Goal: Information Seeking & Learning: Learn about a topic

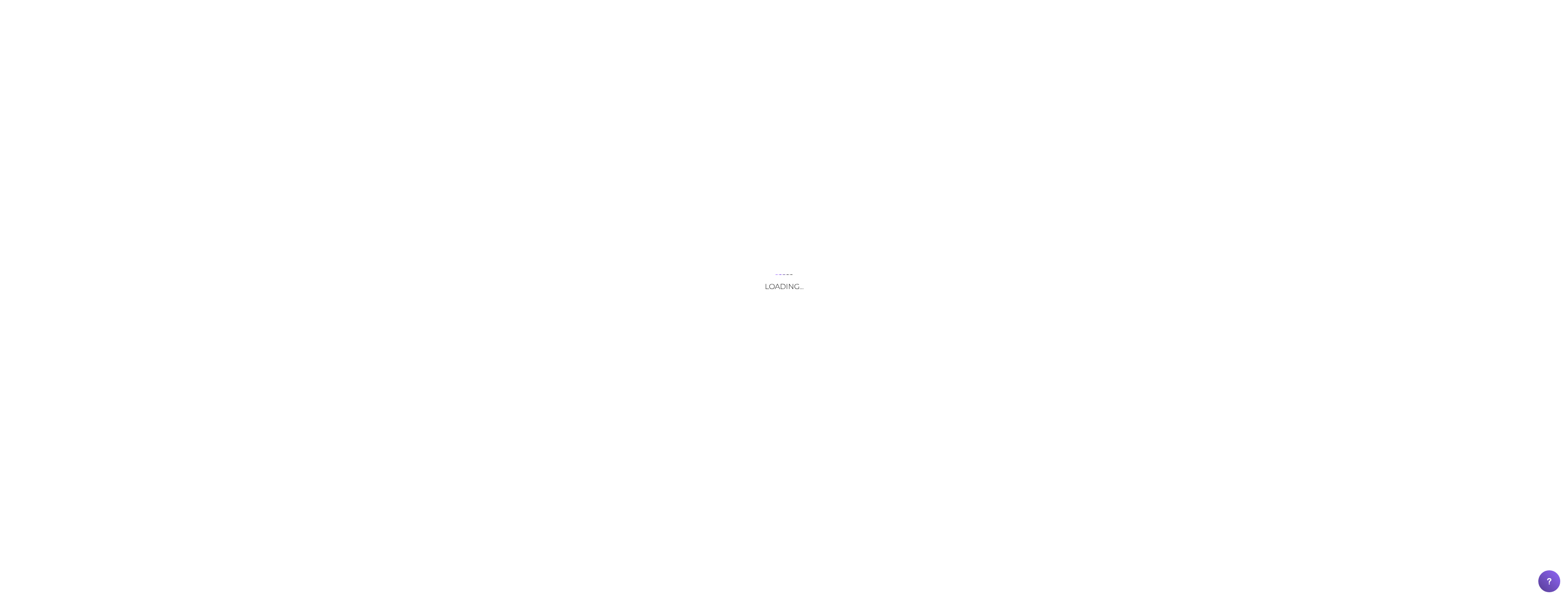
drag, startPoint x: 23, startPoint y: 14, endPoint x: 292, endPoint y: 179, distance: 315.6
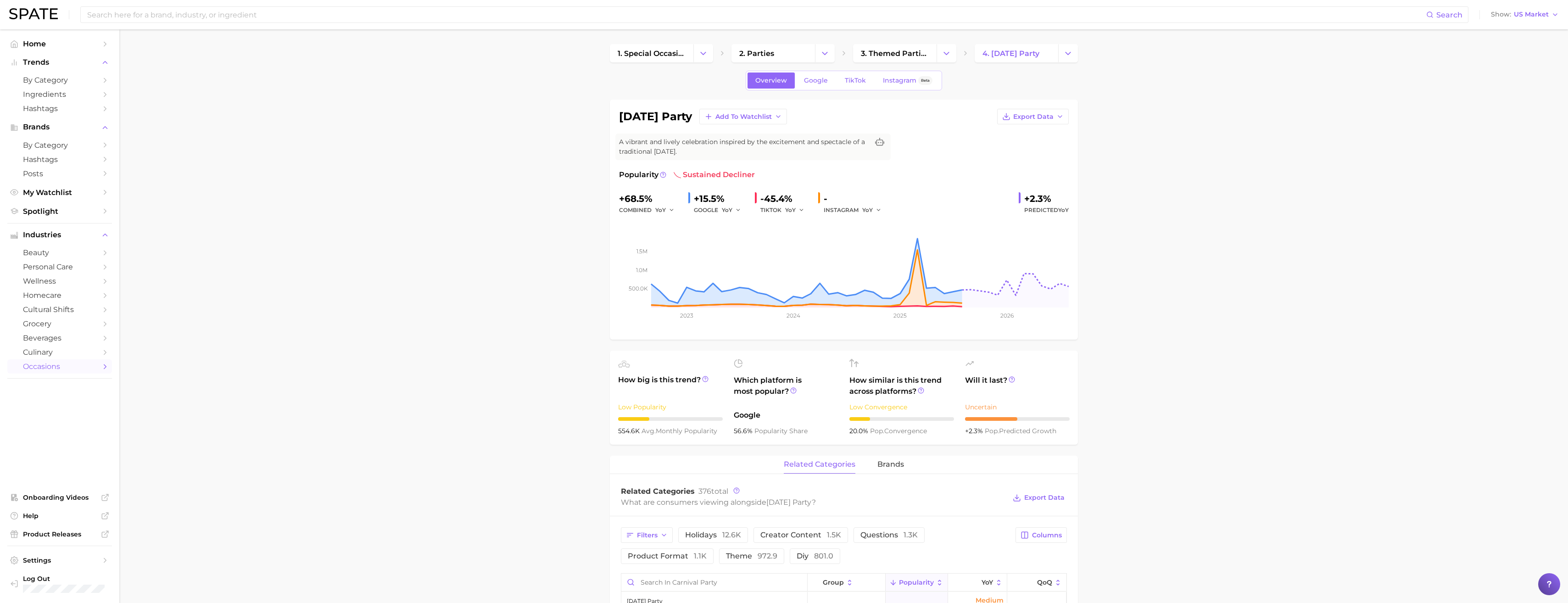
click at [54, 61] on span "Trends" at bounding box center [60, 62] width 73 height 9
click at [45, 42] on span "Home" at bounding box center [60, 44] width 73 height 9
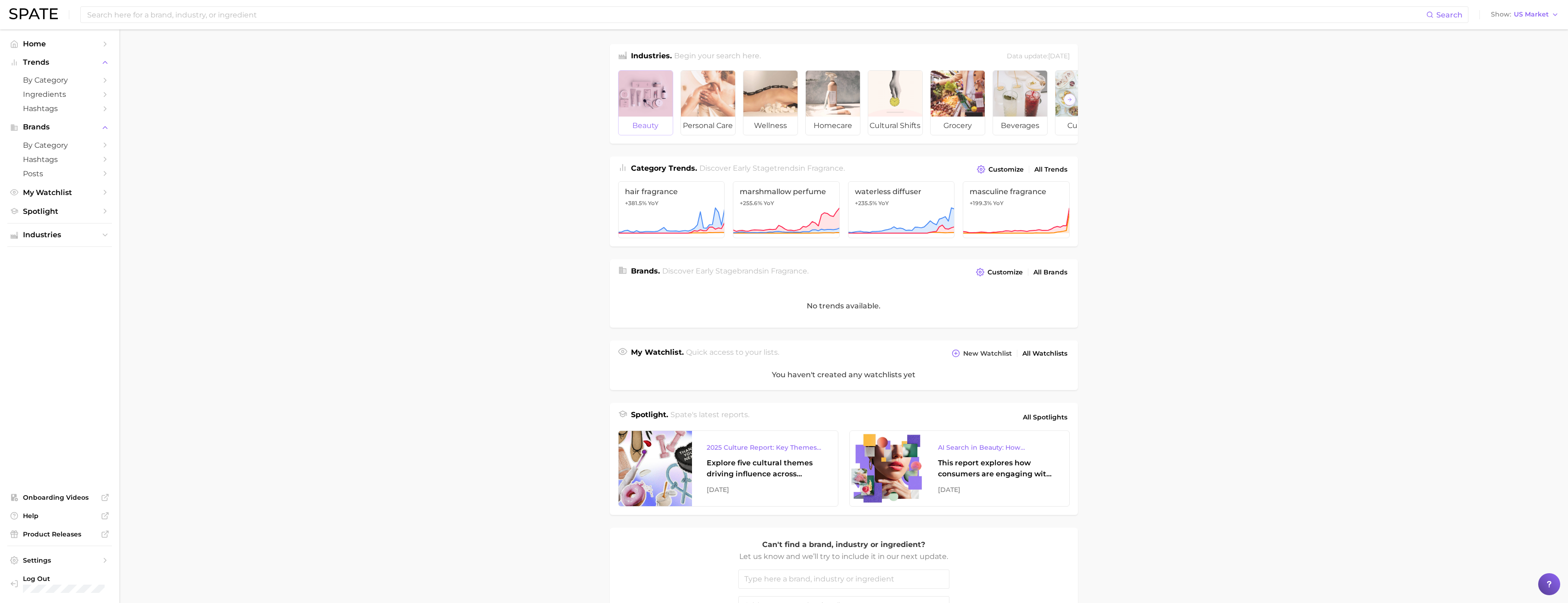
click at [636, 102] on div at bounding box center [646, 94] width 54 height 46
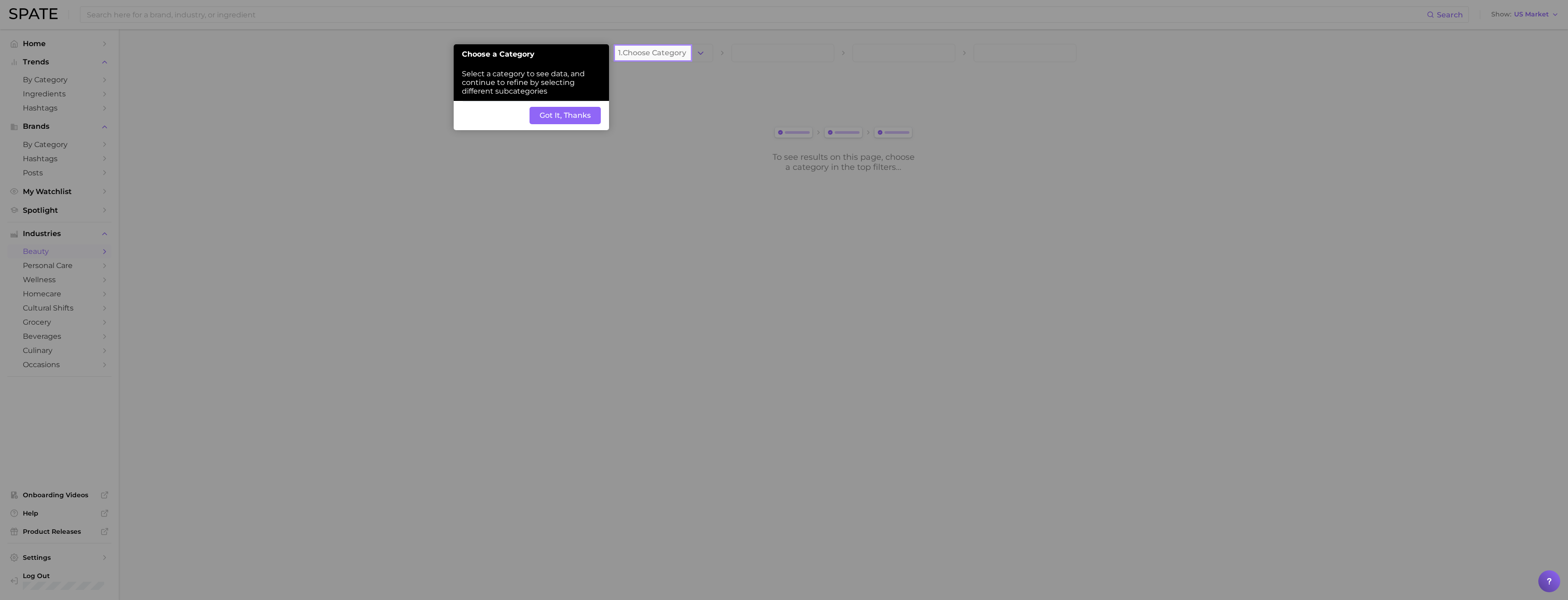
click at [573, 114] on button "Got It, Thanks" at bounding box center [565, 116] width 71 height 18
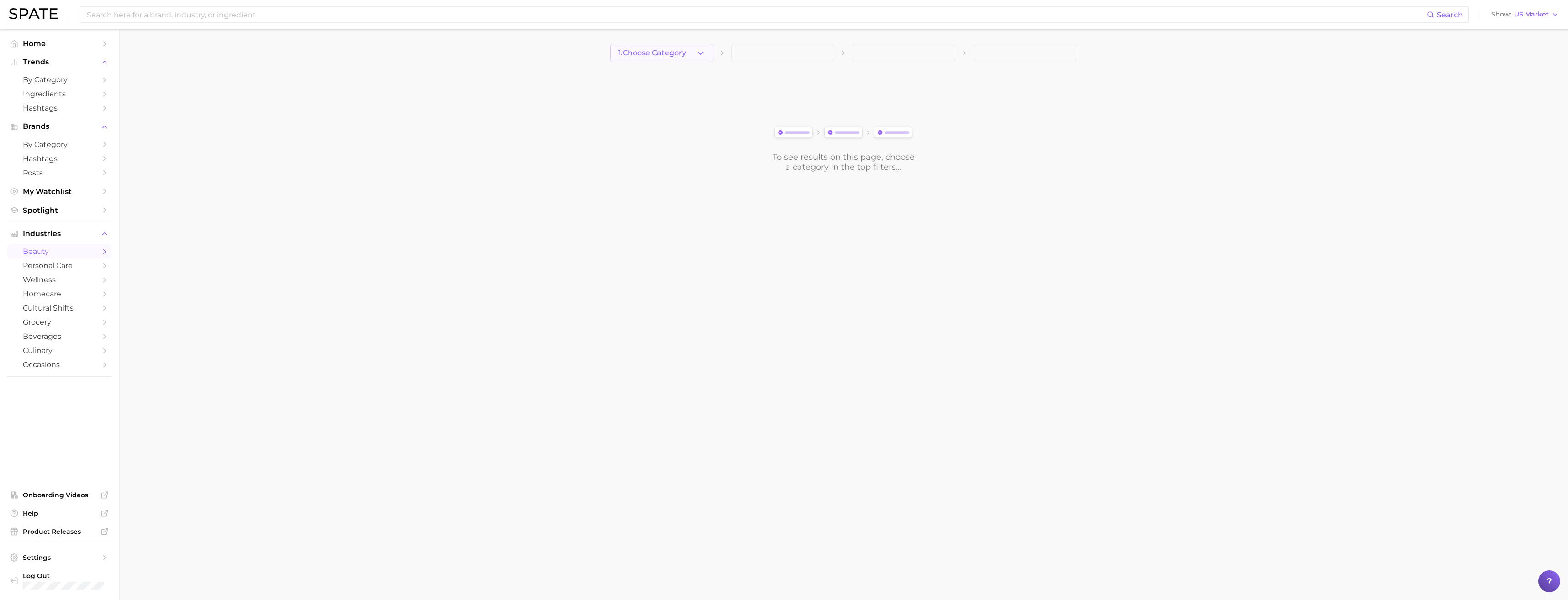
click at [705, 61] on button "1. Choose Category" at bounding box center [662, 53] width 103 height 18
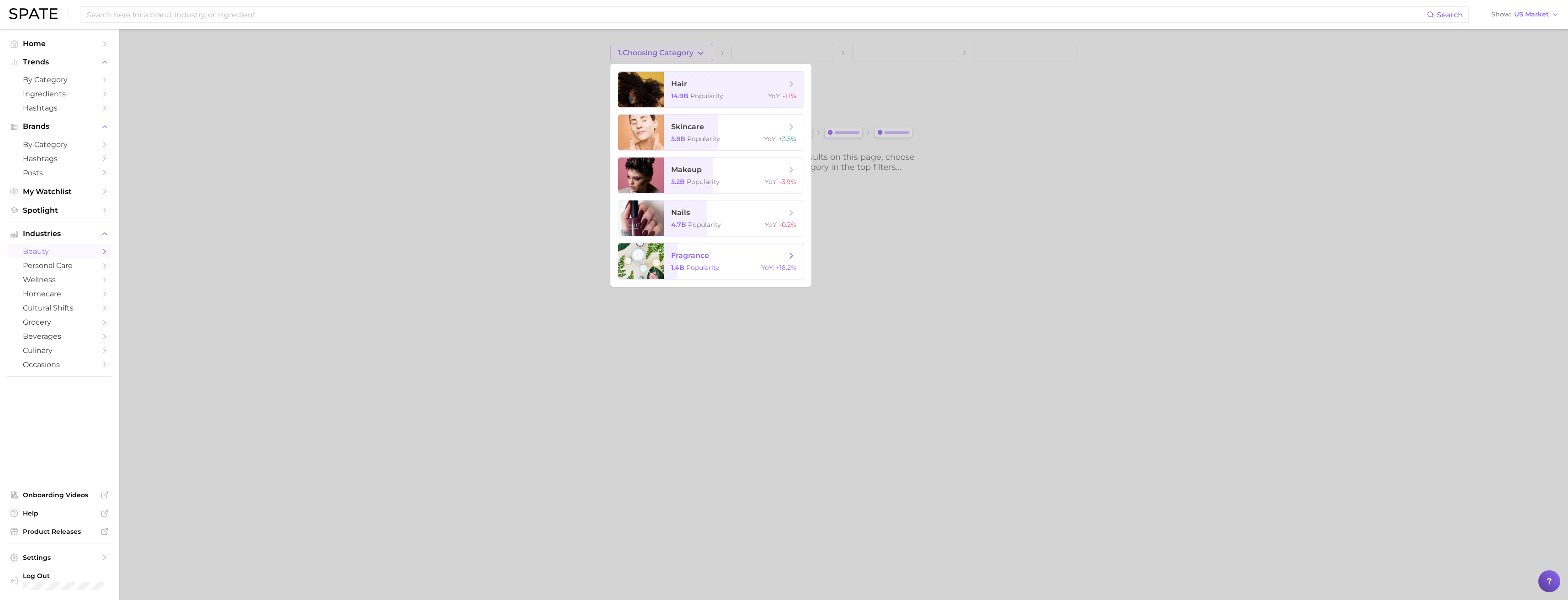
click at [736, 270] on div "1.4b Popularity YoY : +18.2%" at bounding box center [734, 268] width 125 height 9
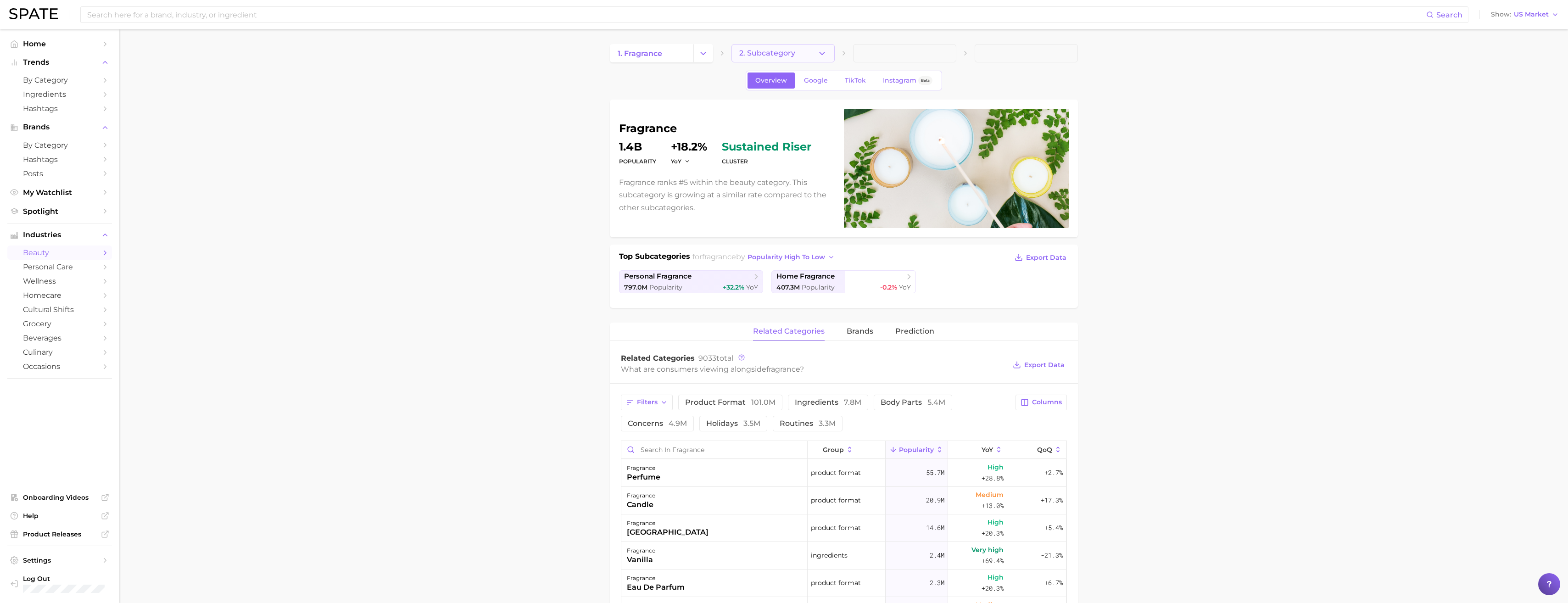
click at [829, 51] on button "2. Subcategory" at bounding box center [782, 53] width 103 height 18
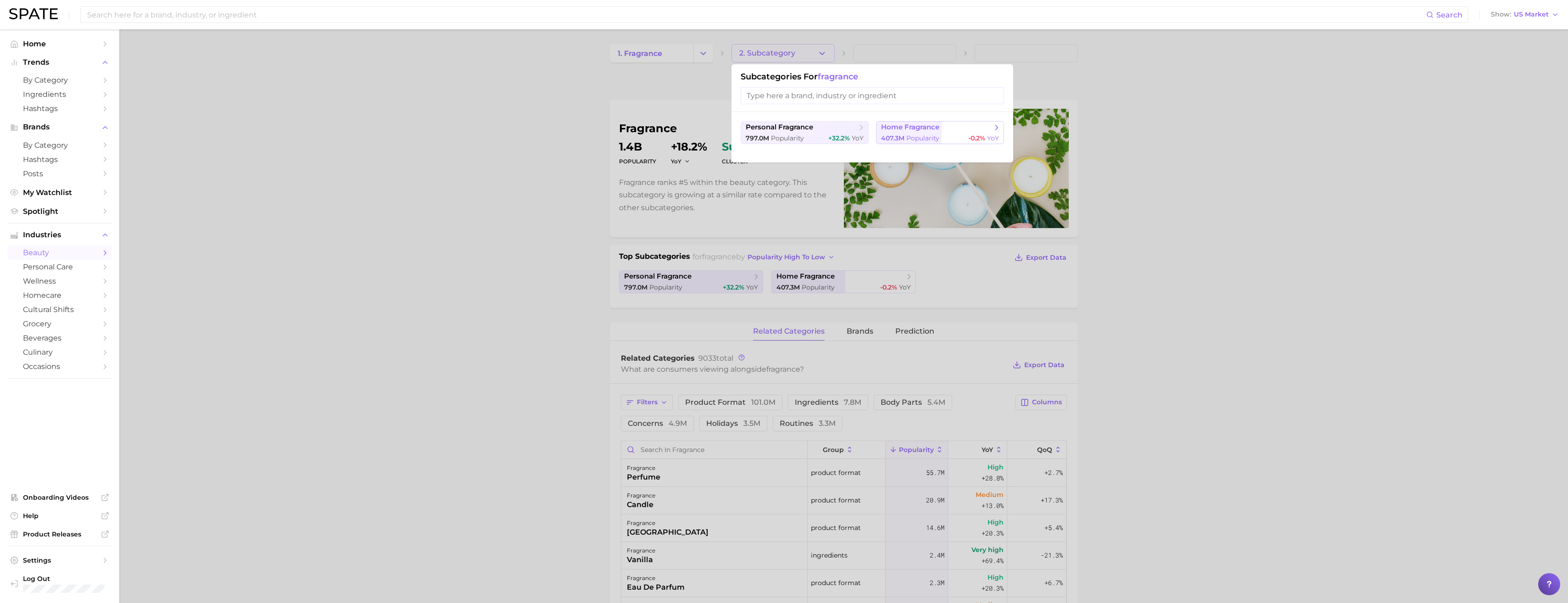
click at [945, 138] on div "407.3m Popularity -0.2% YoY" at bounding box center [940, 138] width 118 height 9
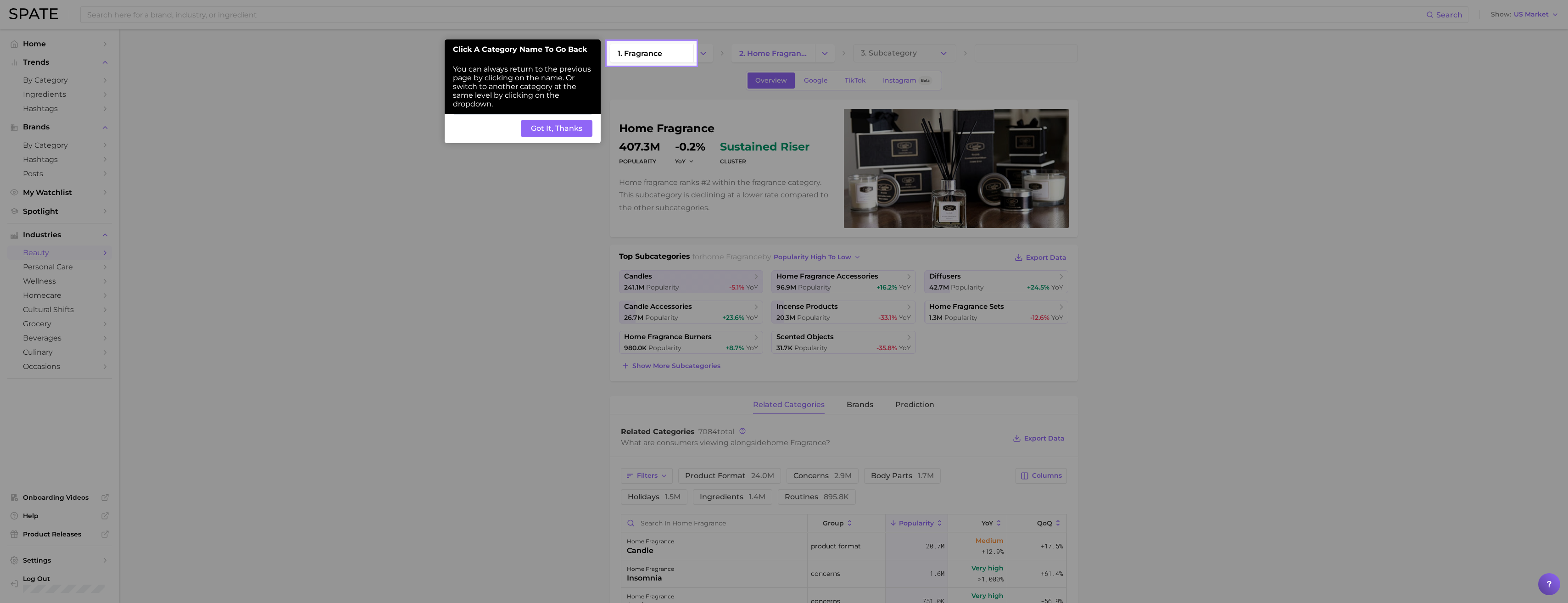
click at [557, 124] on button "Got It, Thanks" at bounding box center [556, 128] width 72 height 18
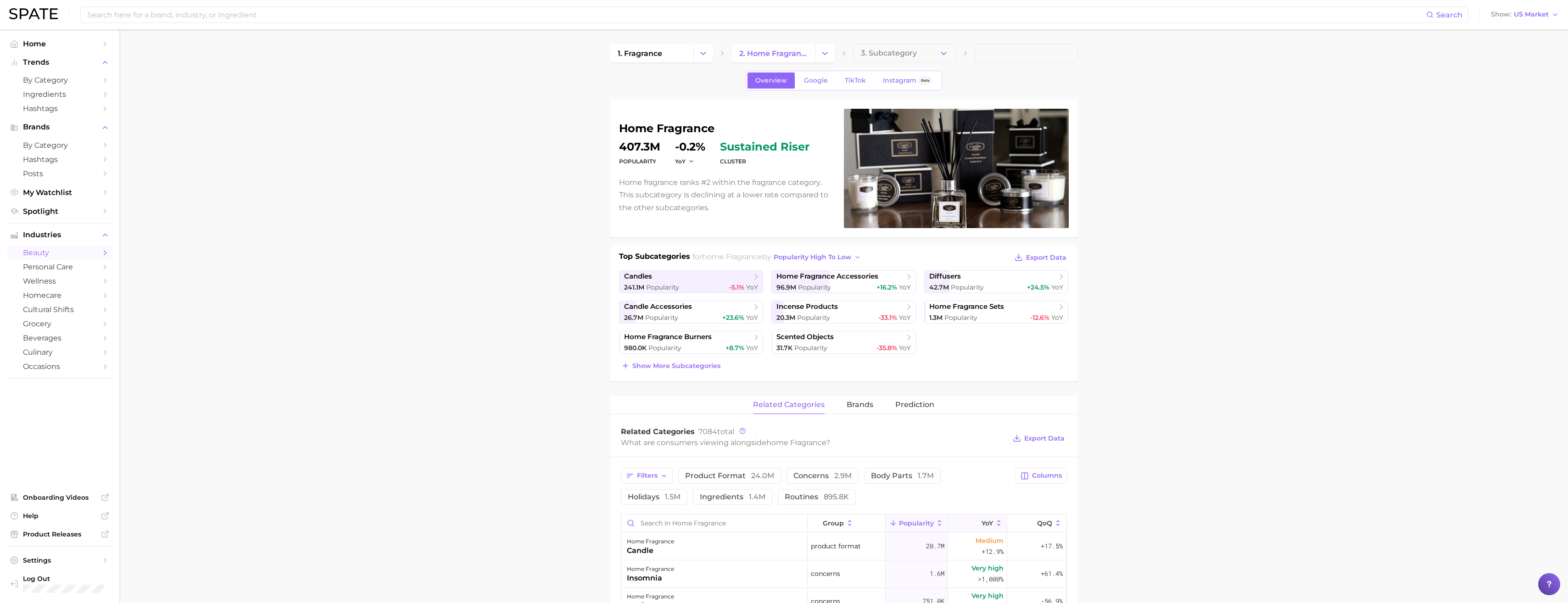
click at [971, 527] on icon at bounding box center [976, 523] width 9 height 9
click at [700, 498] on span "ingredients 1.4m" at bounding box center [732, 497] width 65 height 7
click at [1055, 444] on button "Export Data" at bounding box center [1039, 438] width 56 height 13
click at [826, 53] on polyline "Change Category" at bounding box center [825, 53] width 5 height 2
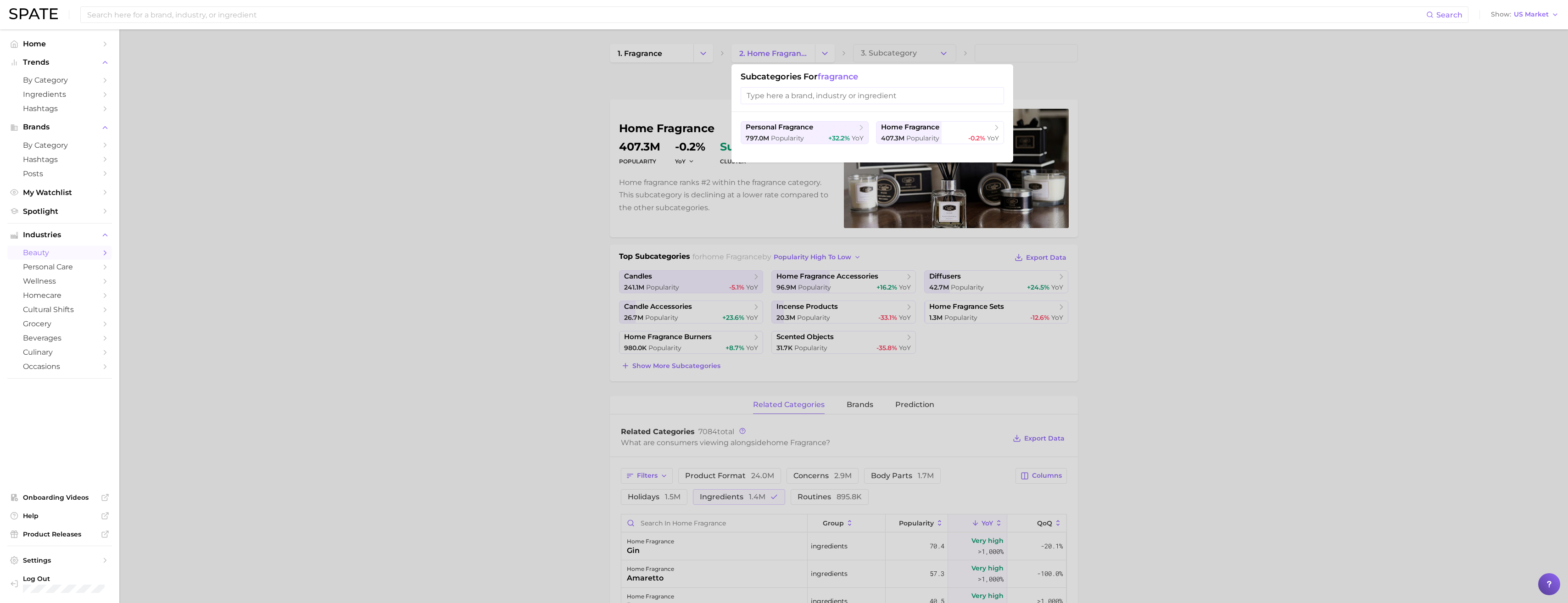
click at [683, 76] on div at bounding box center [784, 302] width 1568 height 603
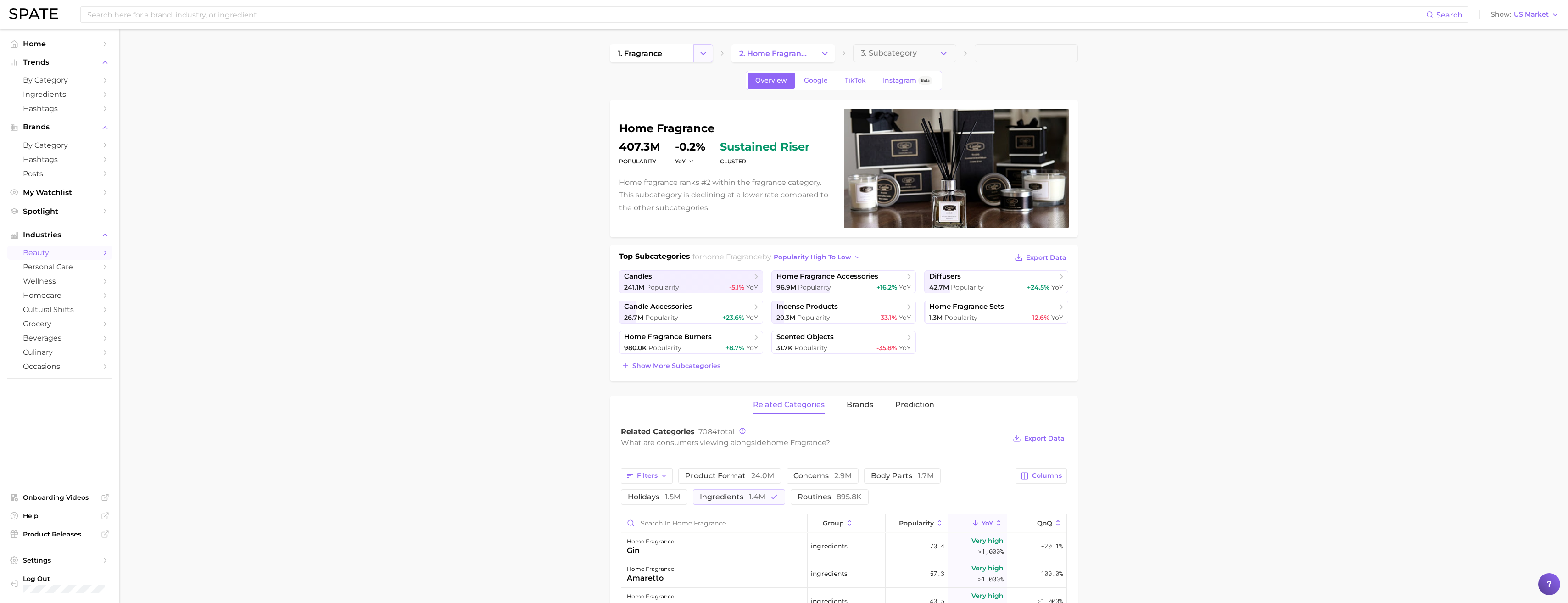
click at [694, 54] on button "Change Category" at bounding box center [703, 53] width 20 height 18
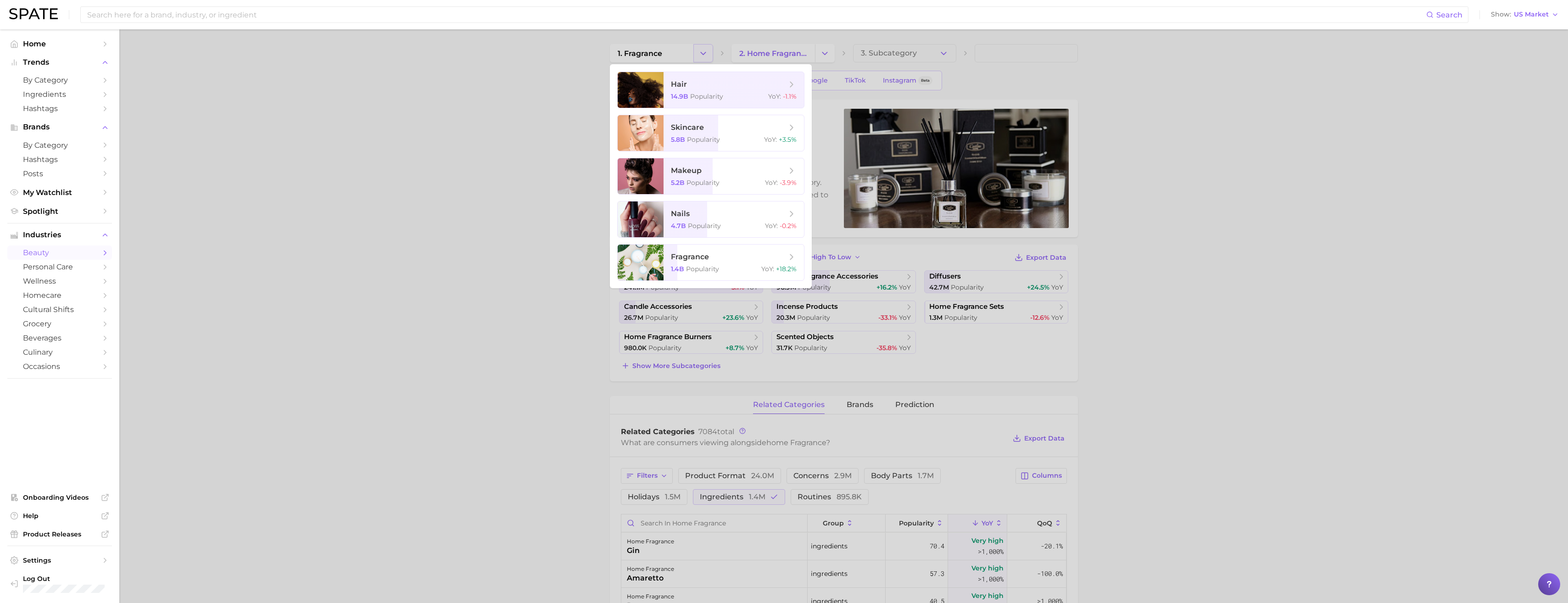
click at [694, 54] on div at bounding box center [784, 302] width 1568 height 603
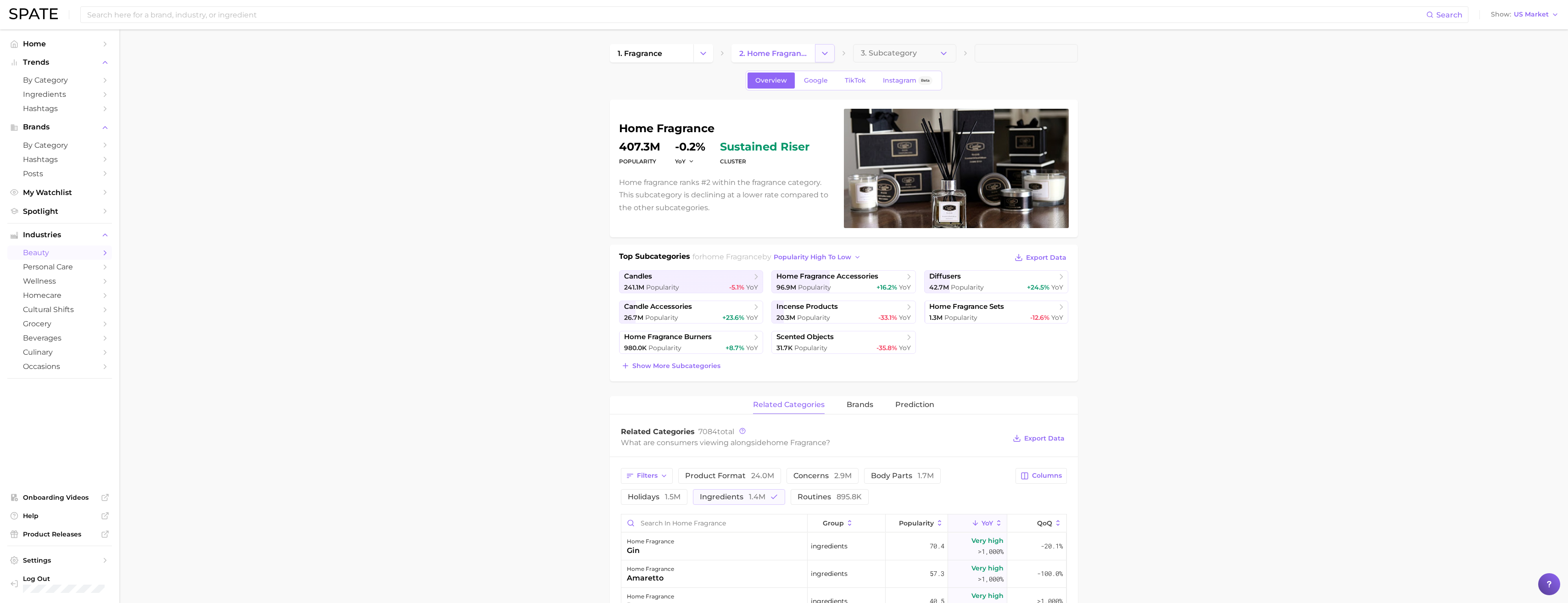
click at [825, 52] on icon "Change Category" at bounding box center [825, 54] width 10 height 10
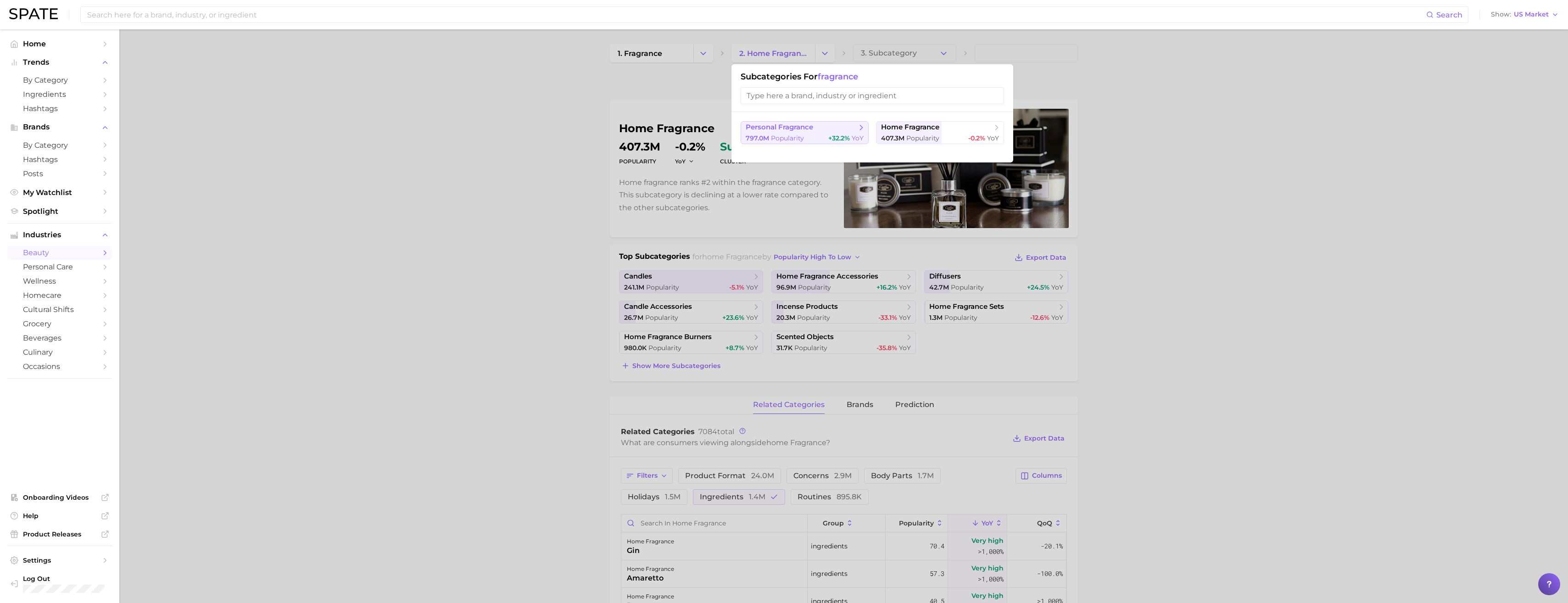
click at [761, 137] on span "797.0m" at bounding box center [757, 138] width 23 height 9
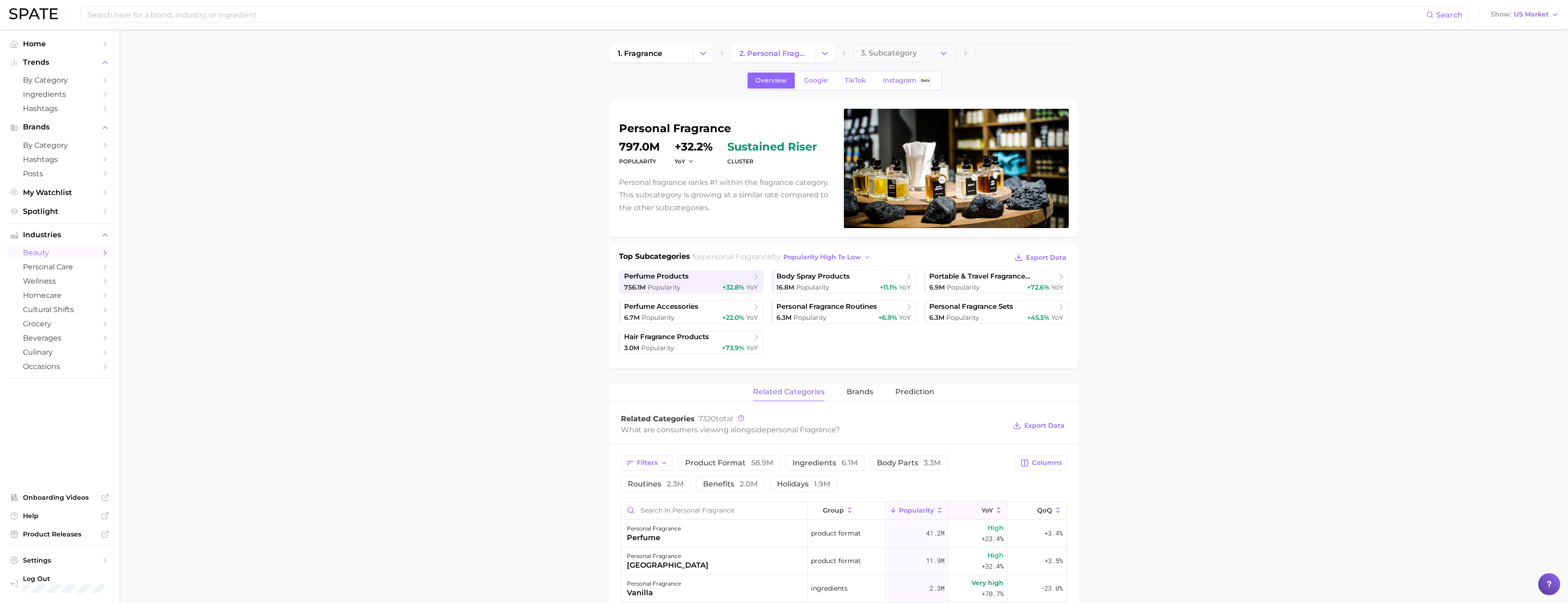
click at [971, 511] on icon at bounding box center [976, 511] width 9 height 9
drag, startPoint x: 838, startPoint y: 467, endPoint x: 847, endPoint y: 467, distance: 9.0
click at [839, 467] on button "ingredients 6.1m" at bounding box center [825, 464] width 79 height 16
click at [1035, 427] on span "Export Data" at bounding box center [1044, 426] width 40 height 8
click at [53, 56] on button "Trends" at bounding box center [59, 62] width 105 height 14
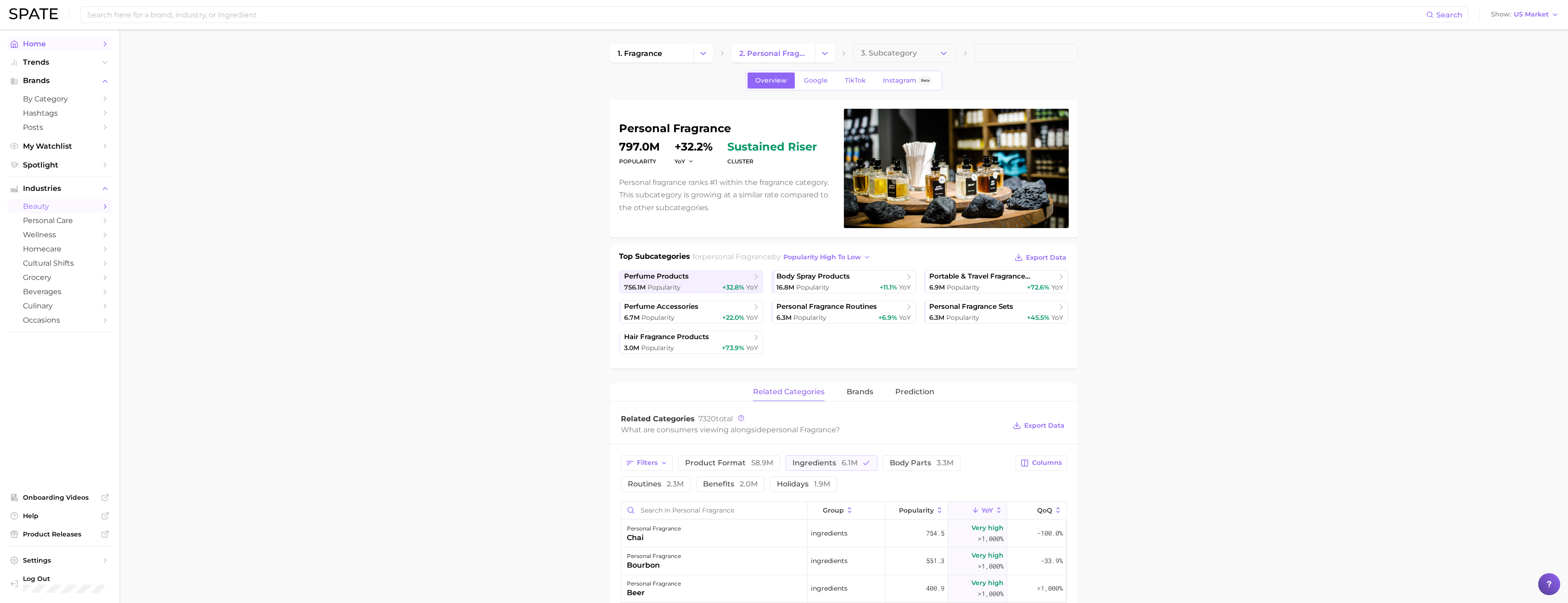
click at [45, 48] on link "Home" at bounding box center [59, 43] width 105 height 14
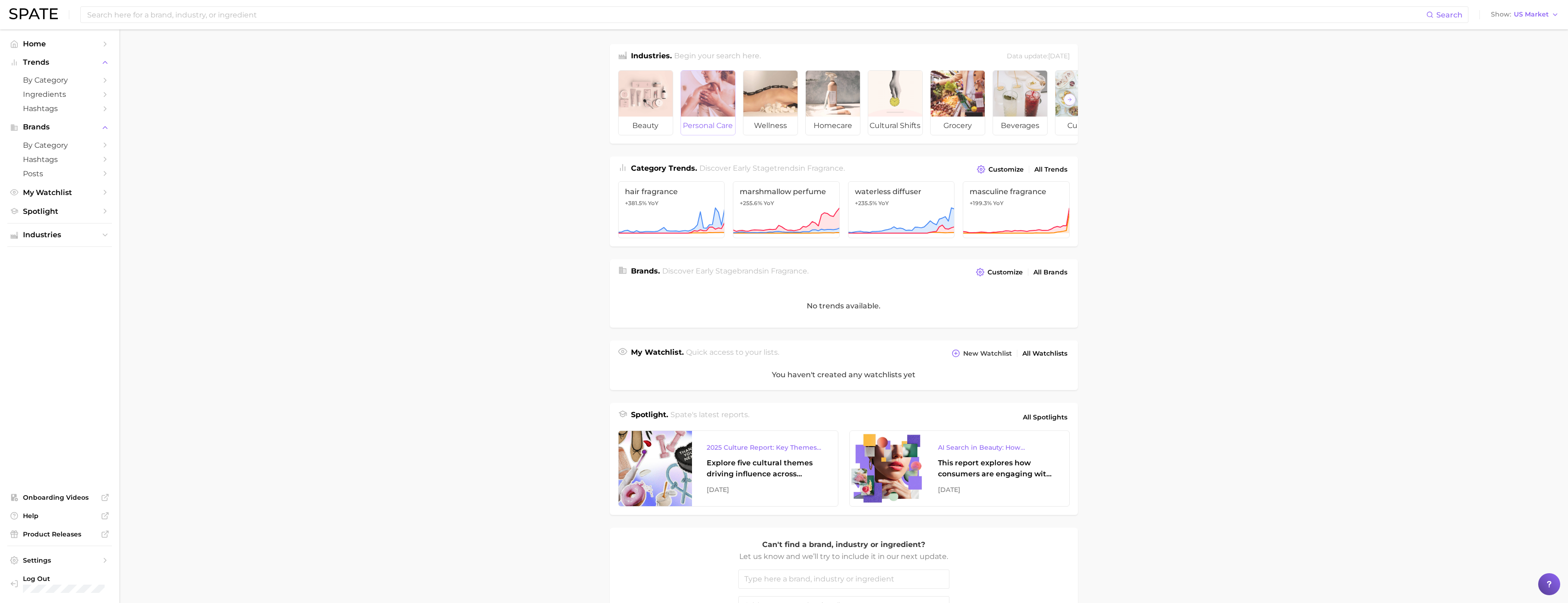
click at [715, 120] on span "personal care" at bounding box center [708, 126] width 54 height 18
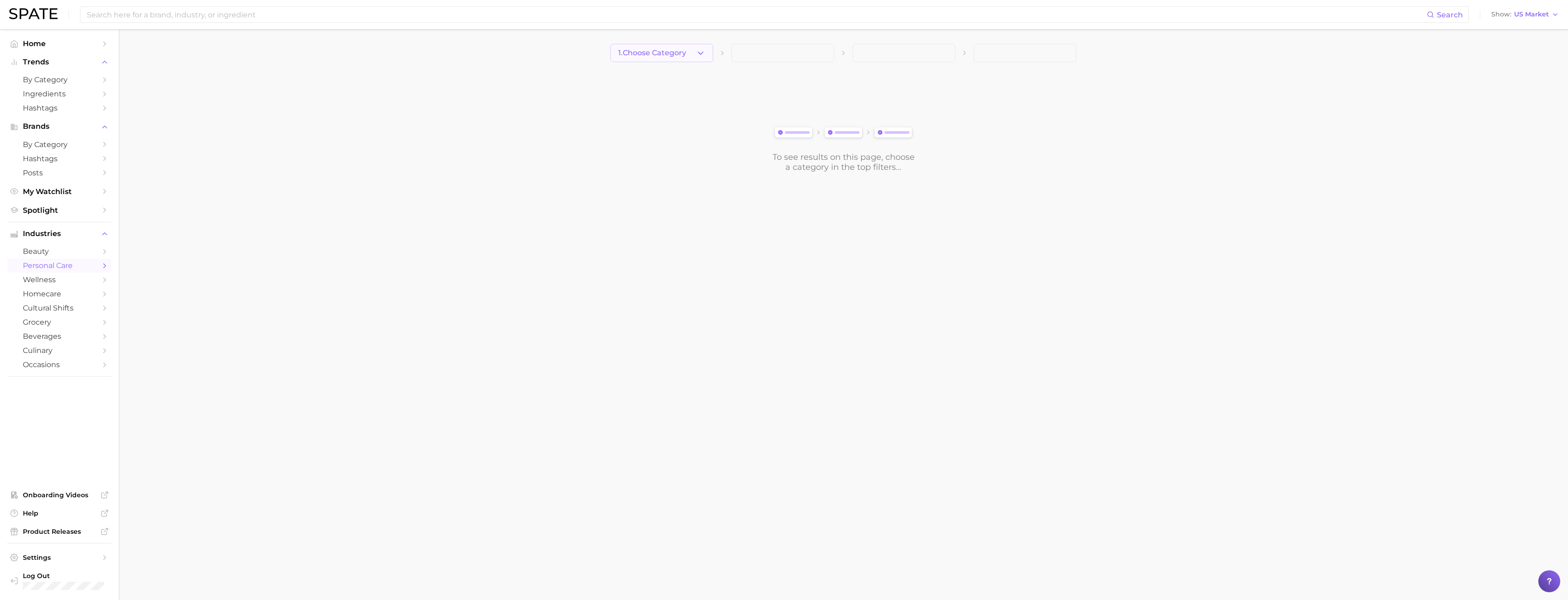
click at [684, 54] on span "1. Choose Category" at bounding box center [653, 53] width 68 height 9
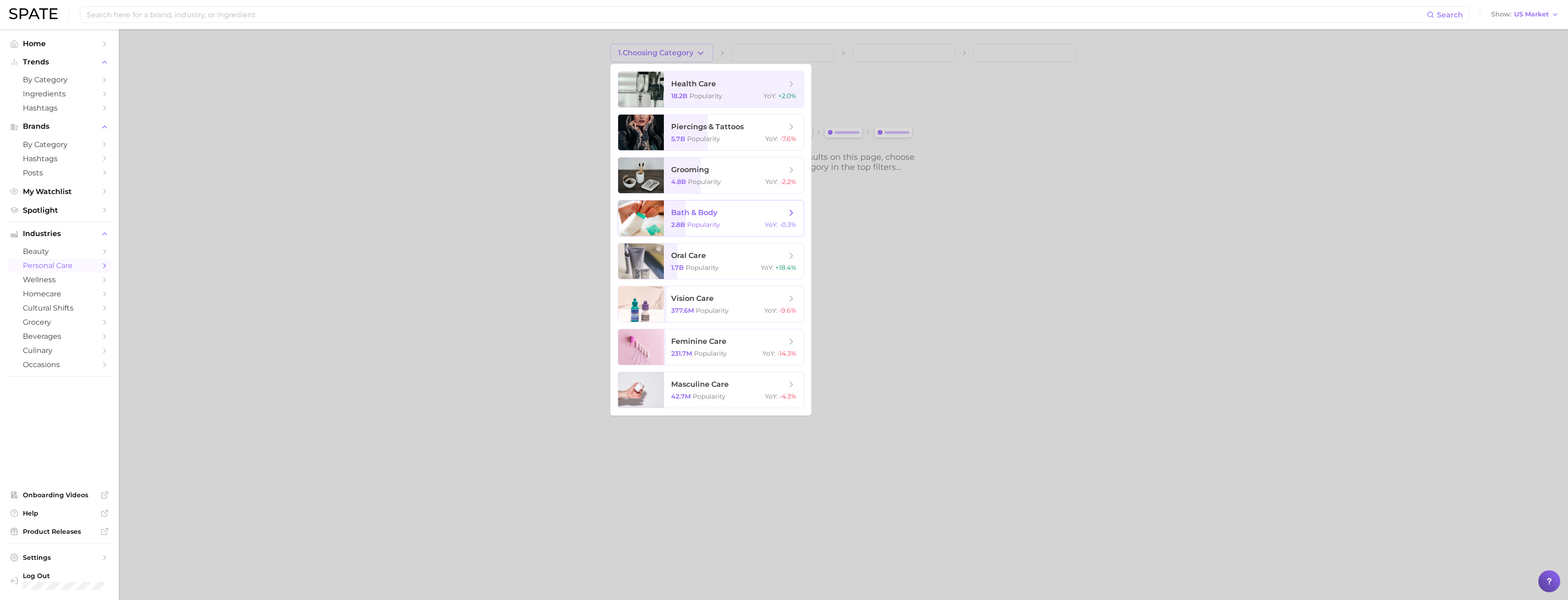
click at [741, 222] on div "2.8b Popularity YoY : -0.3%" at bounding box center [734, 225] width 125 height 9
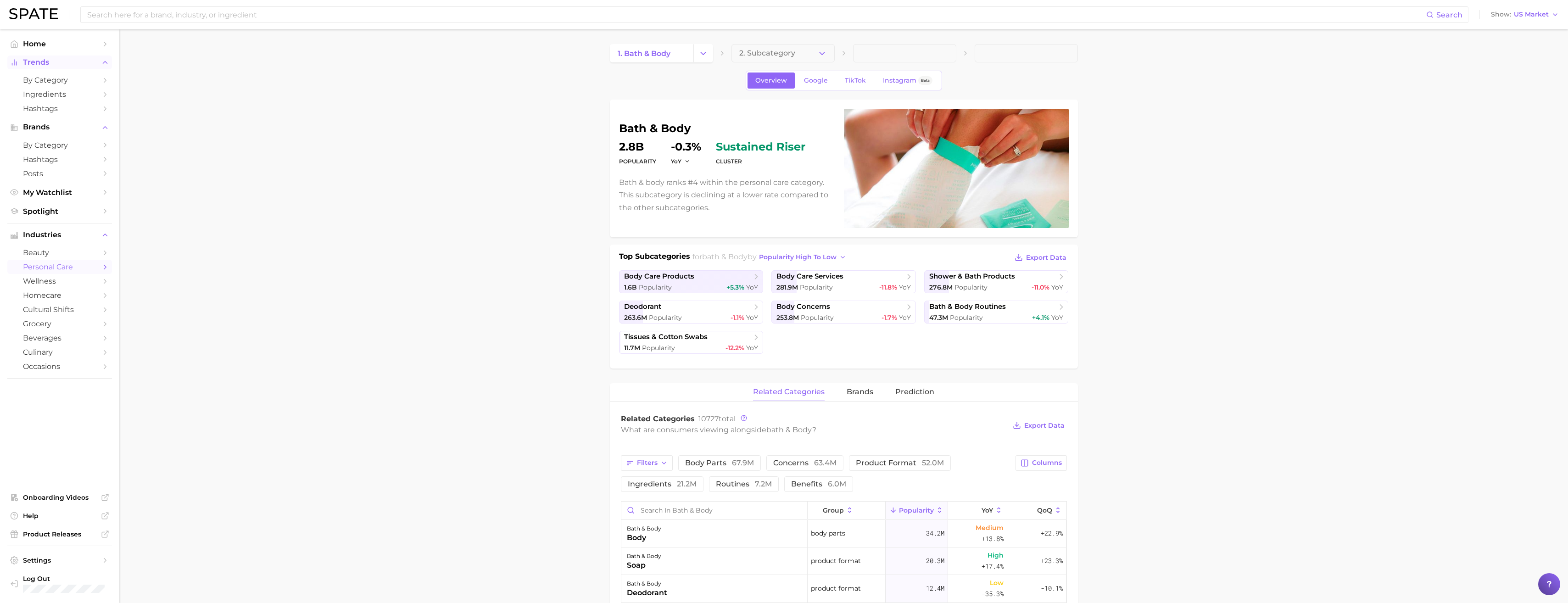
click at [64, 61] on span "Trends" at bounding box center [60, 62] width 73 height 9
click at [45, 40] on span "Home" at bounding box center [60, 44] width 73 height 9
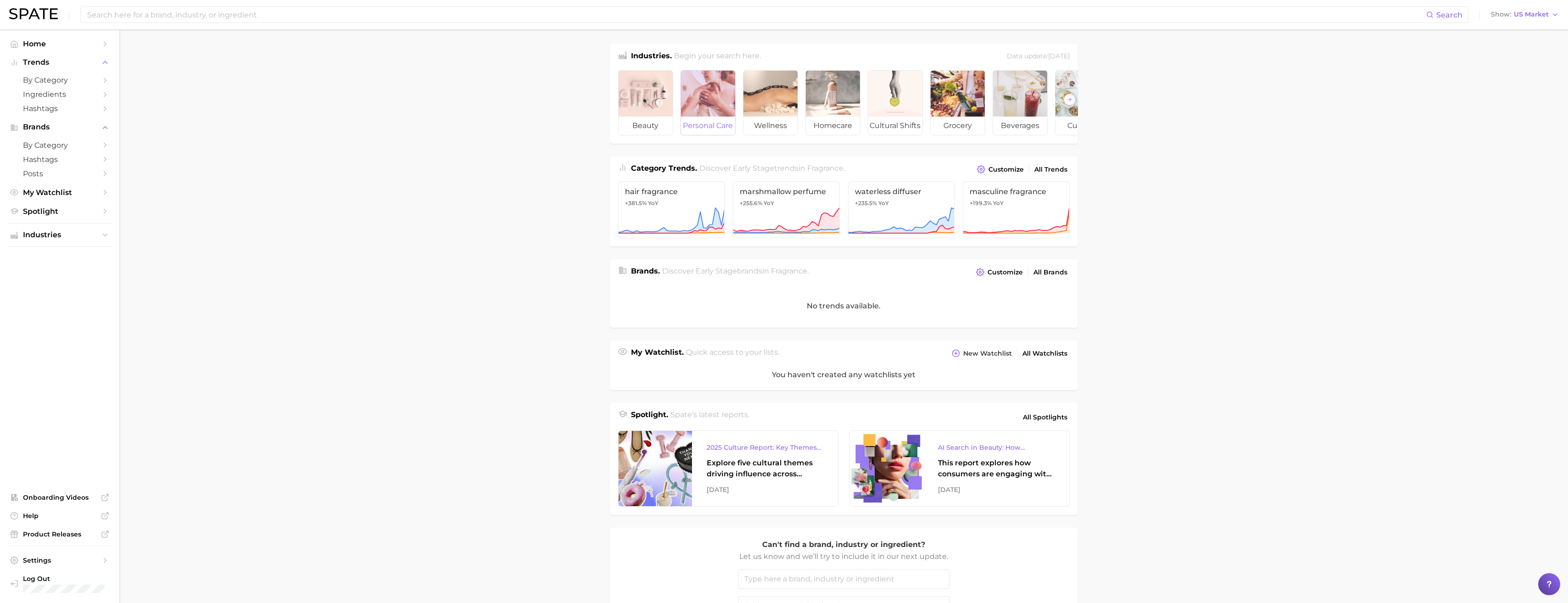
click at [703, 102] on div at bounding box center [708, 94] width 54 height 46
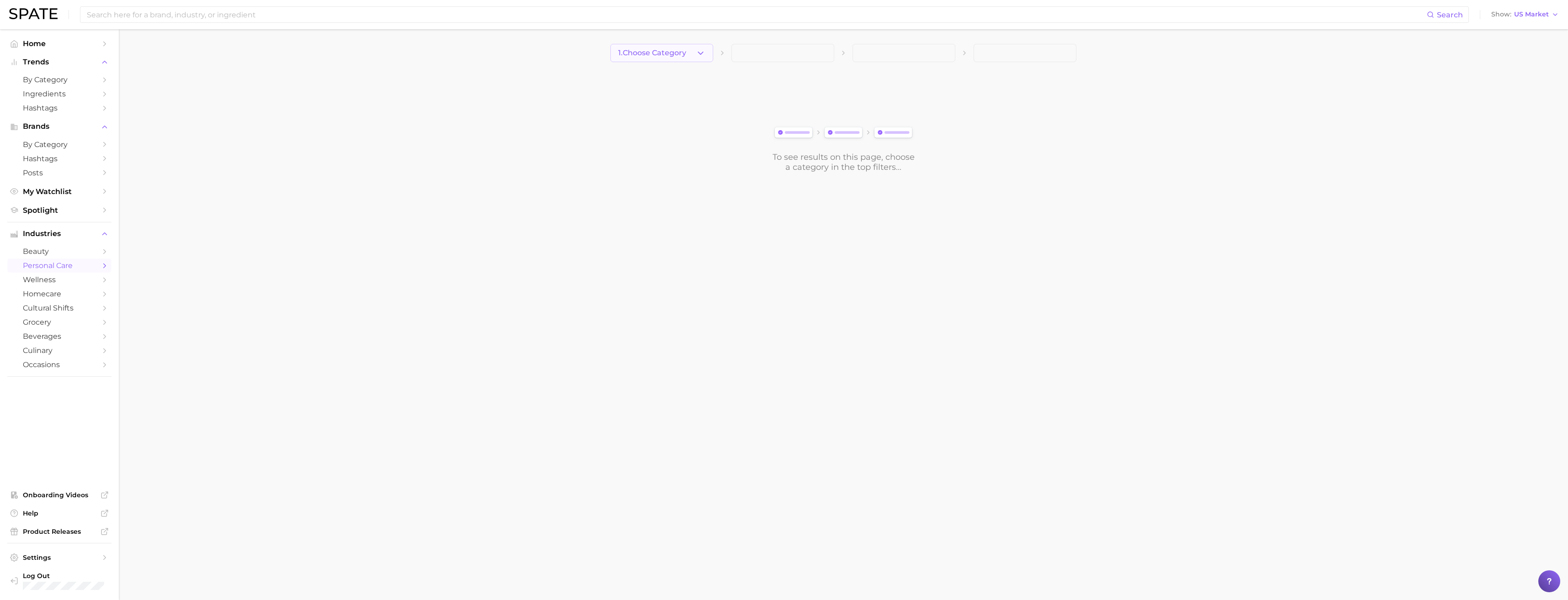
click at [693, 46] on button "1. Choose Category" at bounding box center [662, 53] width 103 height 18
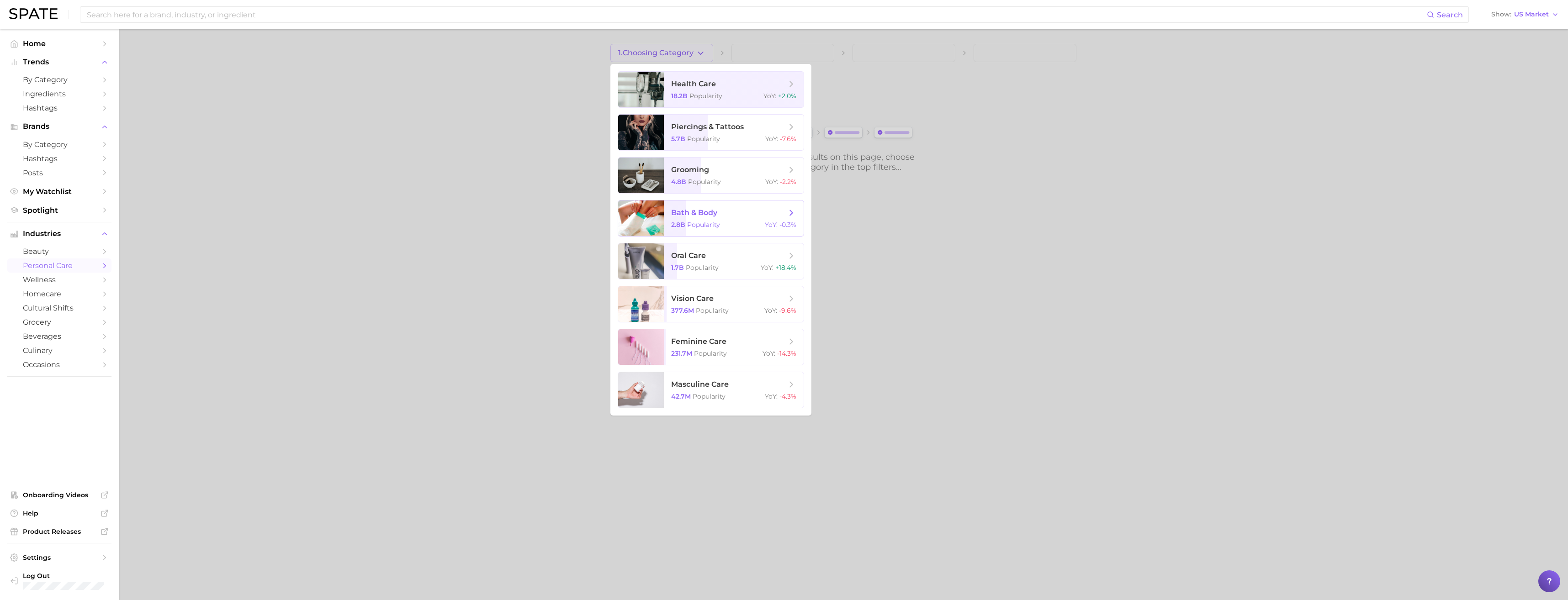
click at [721, 223] on div "2.8b Popularity YoY : -0.3%" at bounding box center [734, 225] width 125 height 9
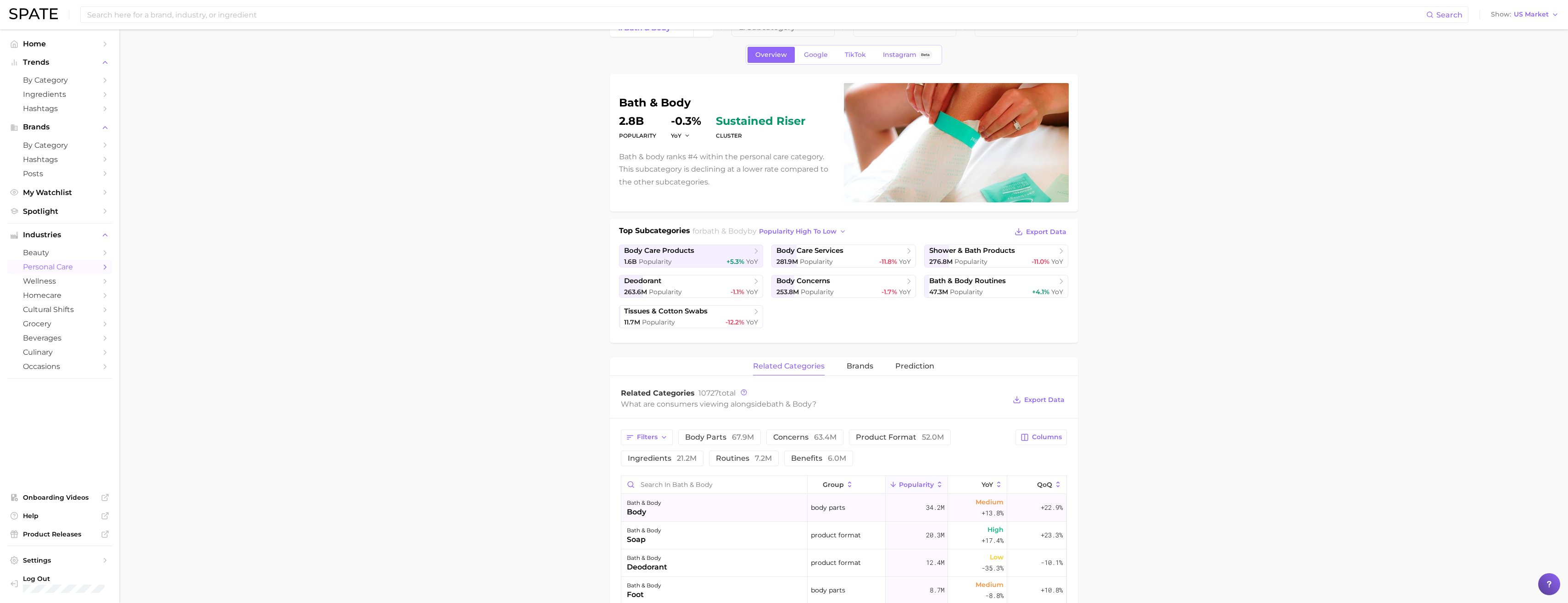
scroll to position [92, 0]
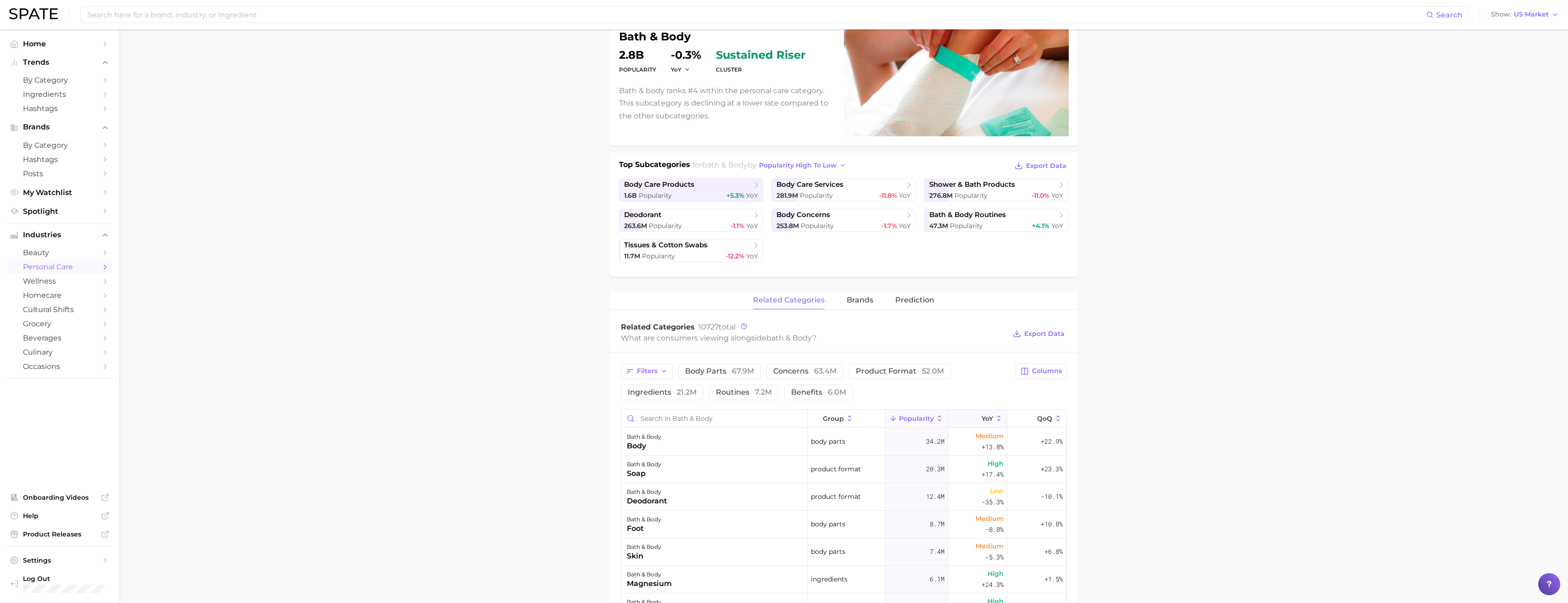
click at [981, 421] on span "YoY" at bounding box center [987, 419] width 12 height 7
click at [666, 398] on button "ingredients 21.2m" at bounding box center [662, 393] width 83 height 16
click at [1040, 337] on span "Export Data" at bounding box center [1044, 334] width 40 height 8
click at [529, 191] on main "1. bath & body 2. Subcategory Overview Google TikTok Instagram Beta bath & body…" at bounding box center [844, 503] width 1449 height 1132
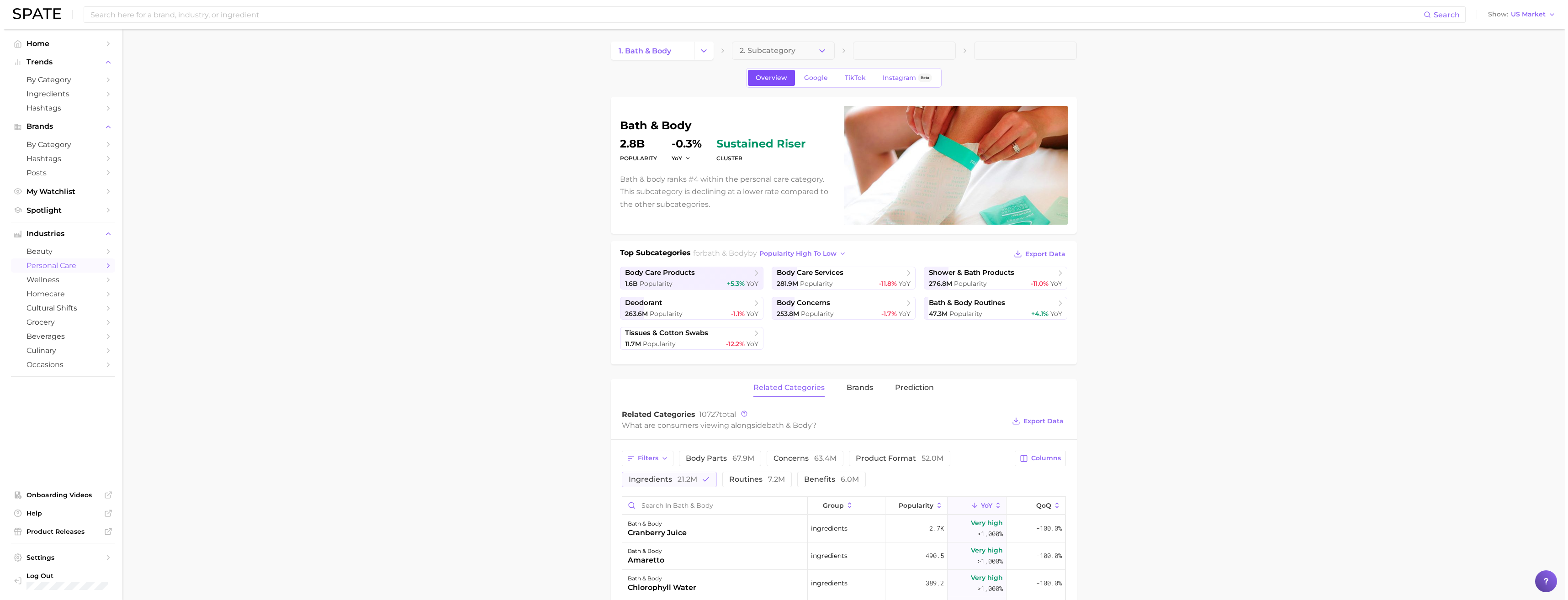
scroll to position [0, 0]
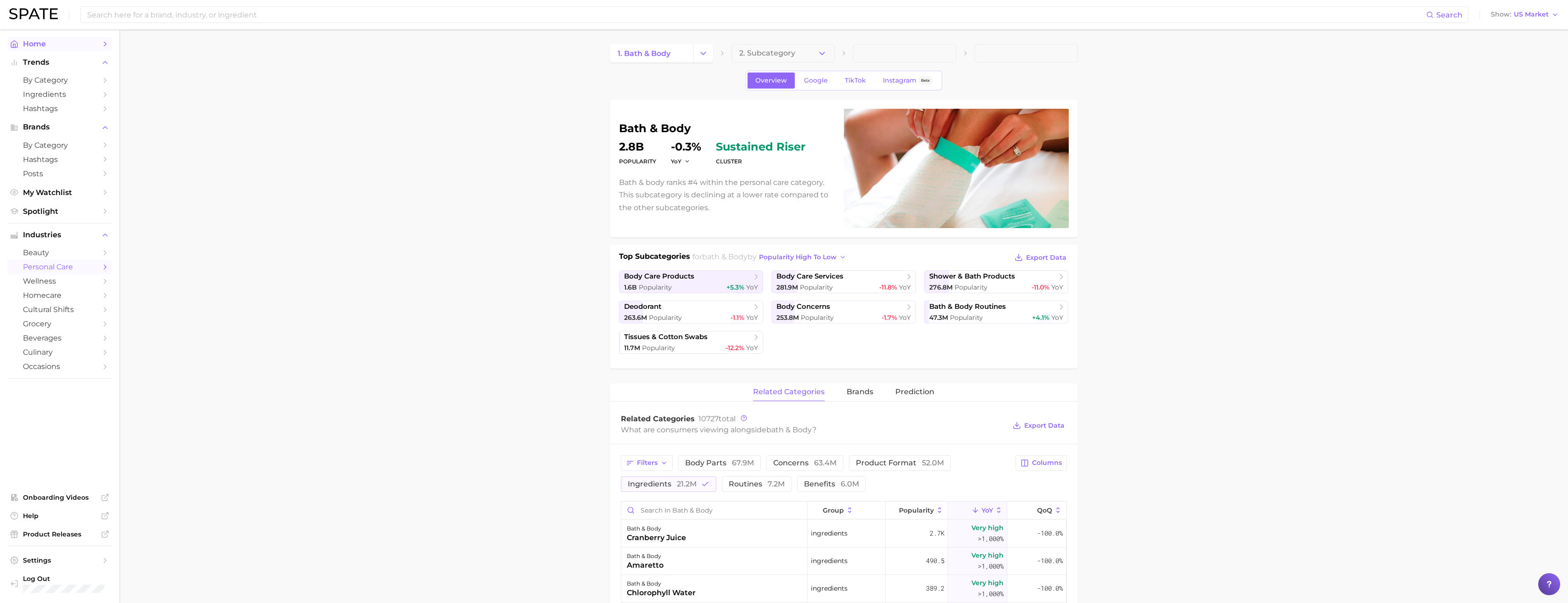
click at [39, 44] on span "Home" at bounding box center [60, 44] width 73 height 9
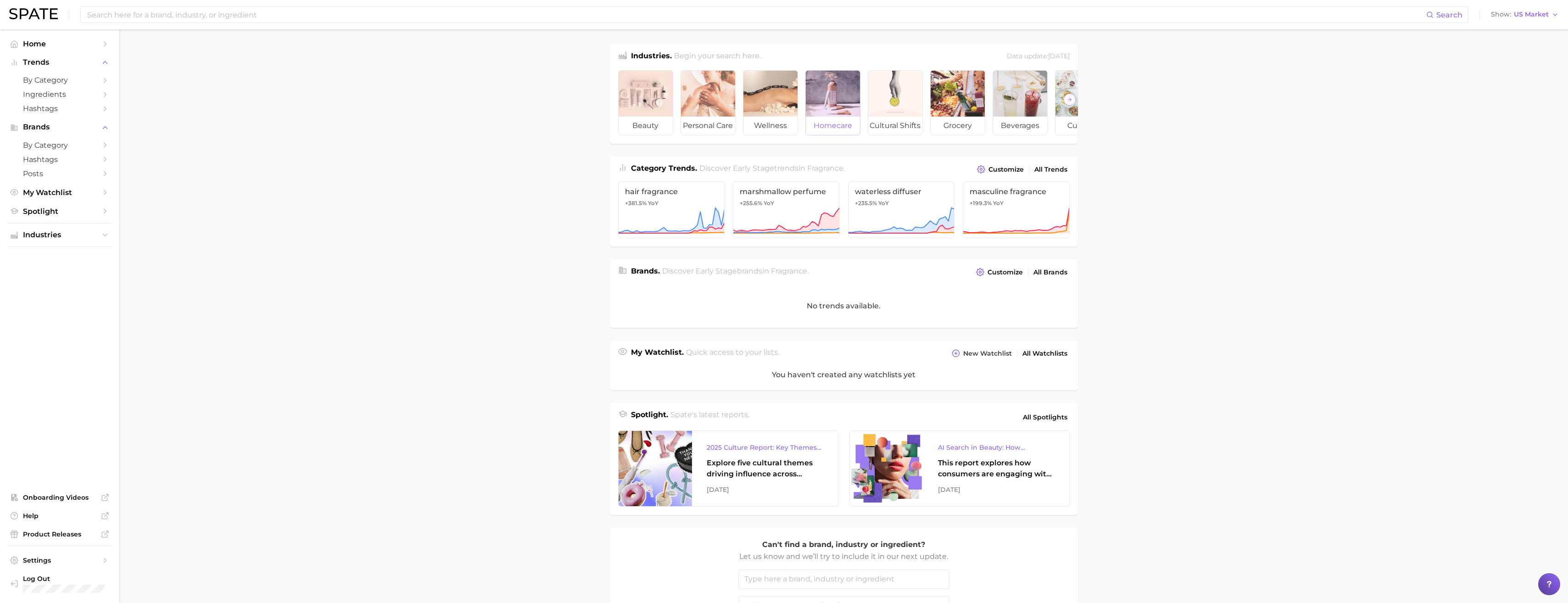
click at [829, 119] on span "homecare" at bounding box center [833, 126] width 54 height 18
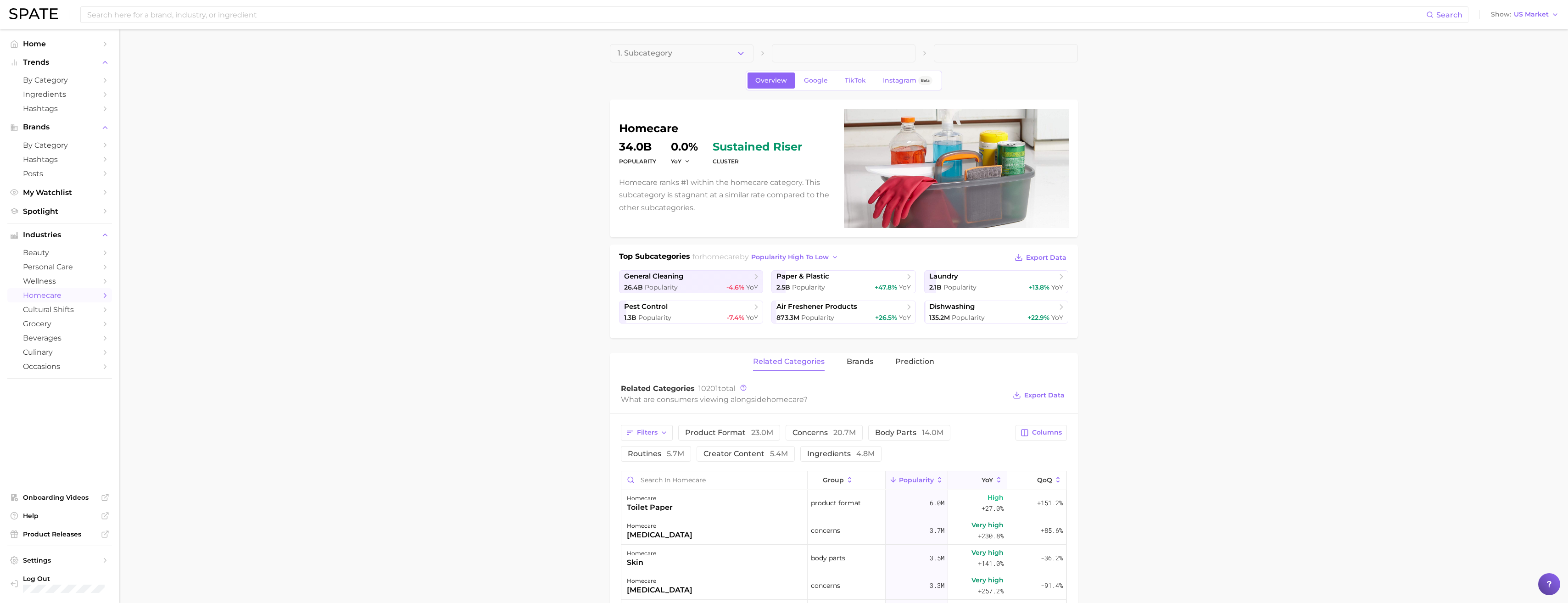
click at [995, 483] on icon at bounding box center [999, 480] width 9 height 9
click at [845, 459] on button "ingredients 4.8m" at bounding box center [841, 454] width 81 height 16
click at [1039, 400] on button "Export Data" at bounding box center [1039, 395] width 56 height 13
click at [36, 62] on span "Trends" at bounding box center [60, 62] width 73 height 9
click at [38, 50] on link "Home" at bounding box center [59, 43] width 105 height 14
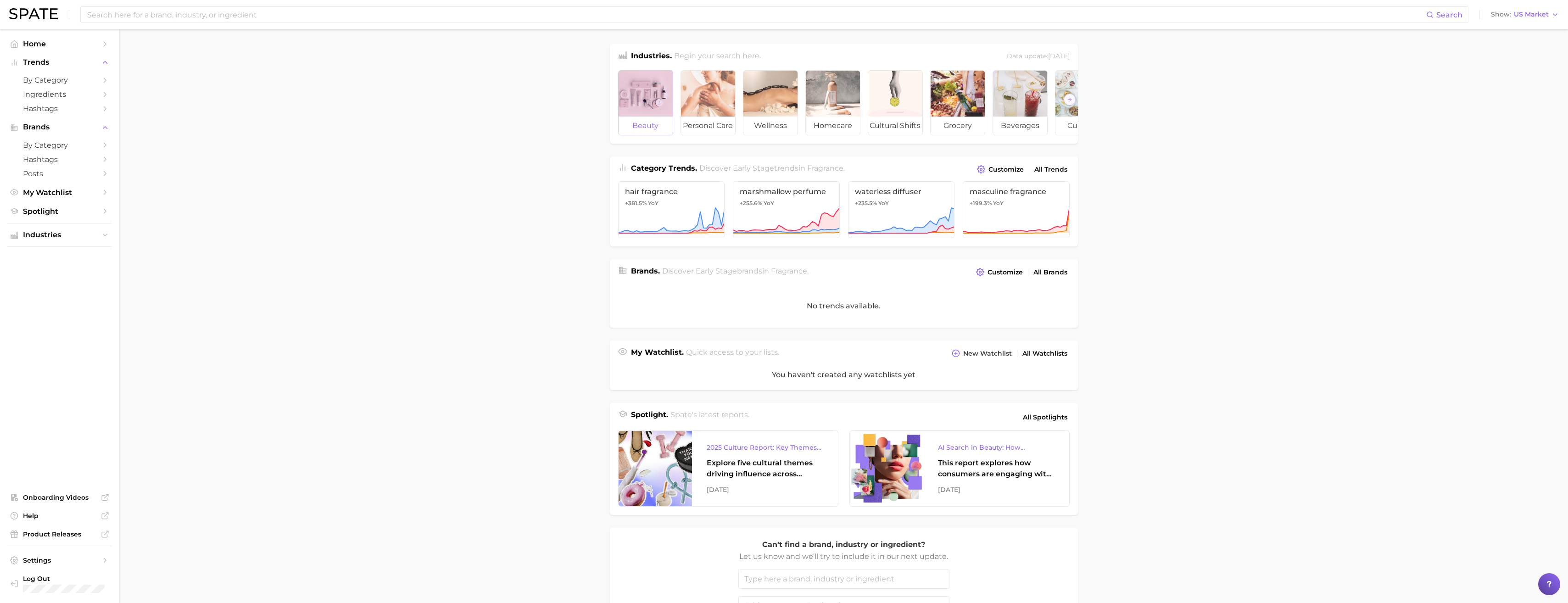
click at [646, 98] on div at bounding box center [646, 94] width 54 height 46
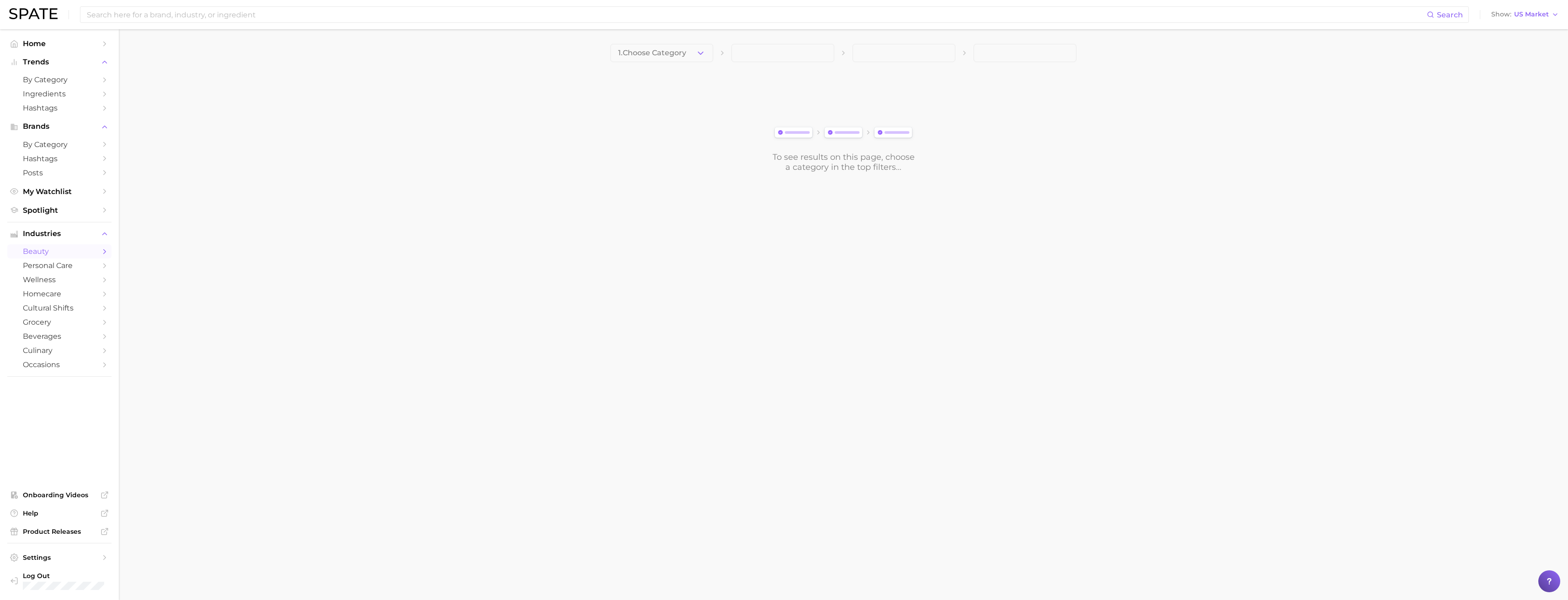
click at [687, 43] on main "1. Choose Category To see results on this page, choose a category in the top fi…" at bounding box center [843, 124] width 1449 height 189
click at [686, 52] on span "1. Choose Category" at bounding box center [653, 53] width 68 height 9
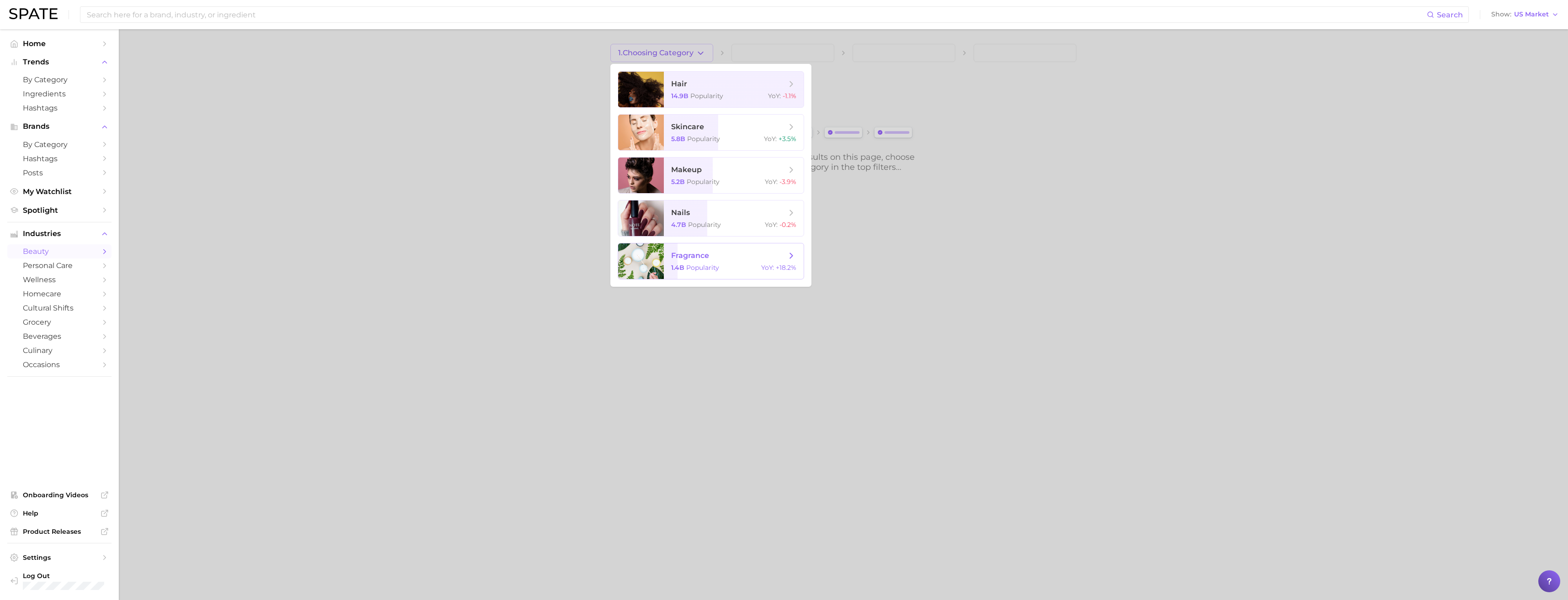
click at [699, 257] on span "fragrance" at bounding box center [690, 256] width 38 height 9
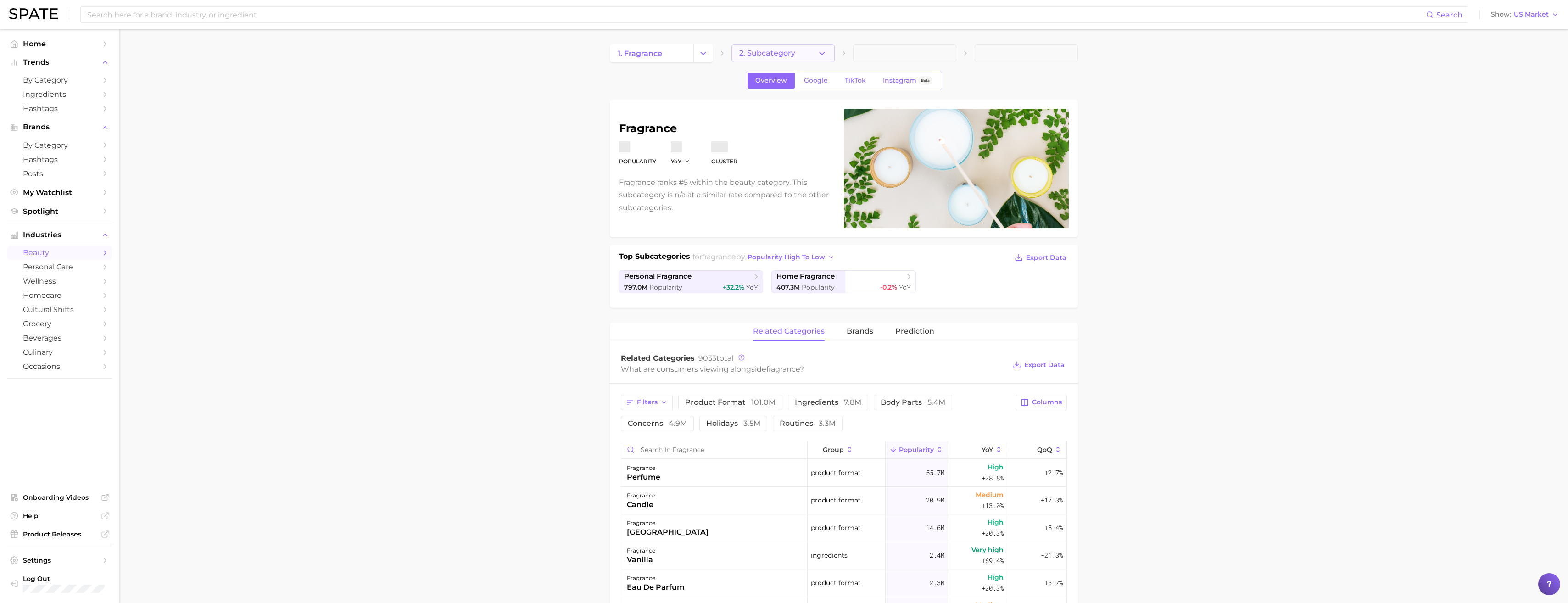
click at [797, 49] on button "2. Subcategory" at bounding box center [782, 53] width 103 height 18
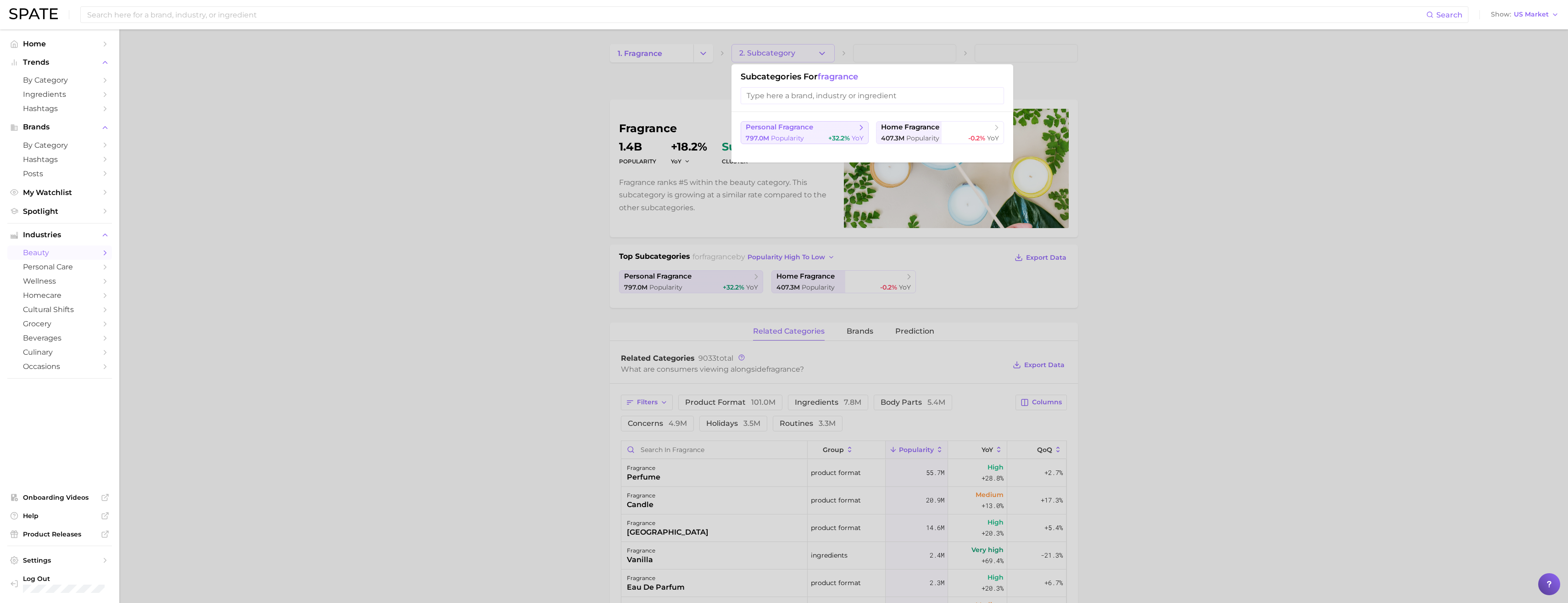
click at [790, 136] on span "Popularity" at bounding box center [787, 138] width 33 height 9
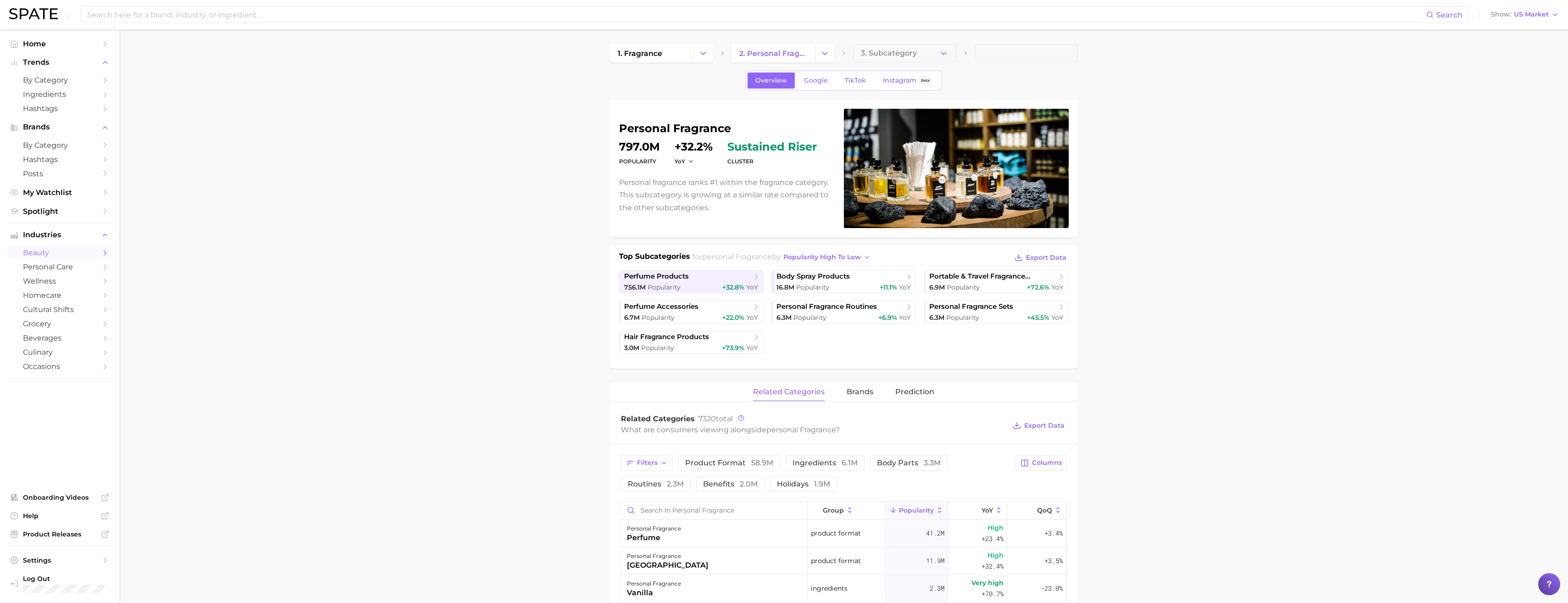
click at [193, 311] on main "1. fragrance 2. personal fragrance 3. Subcategory Overview Google TikTok Instag…" at bounding box center [844, 595] width 1449 height 1132
click at [92, 76] on span "by Category" at bounding box center [60, 80] width 73 height 9
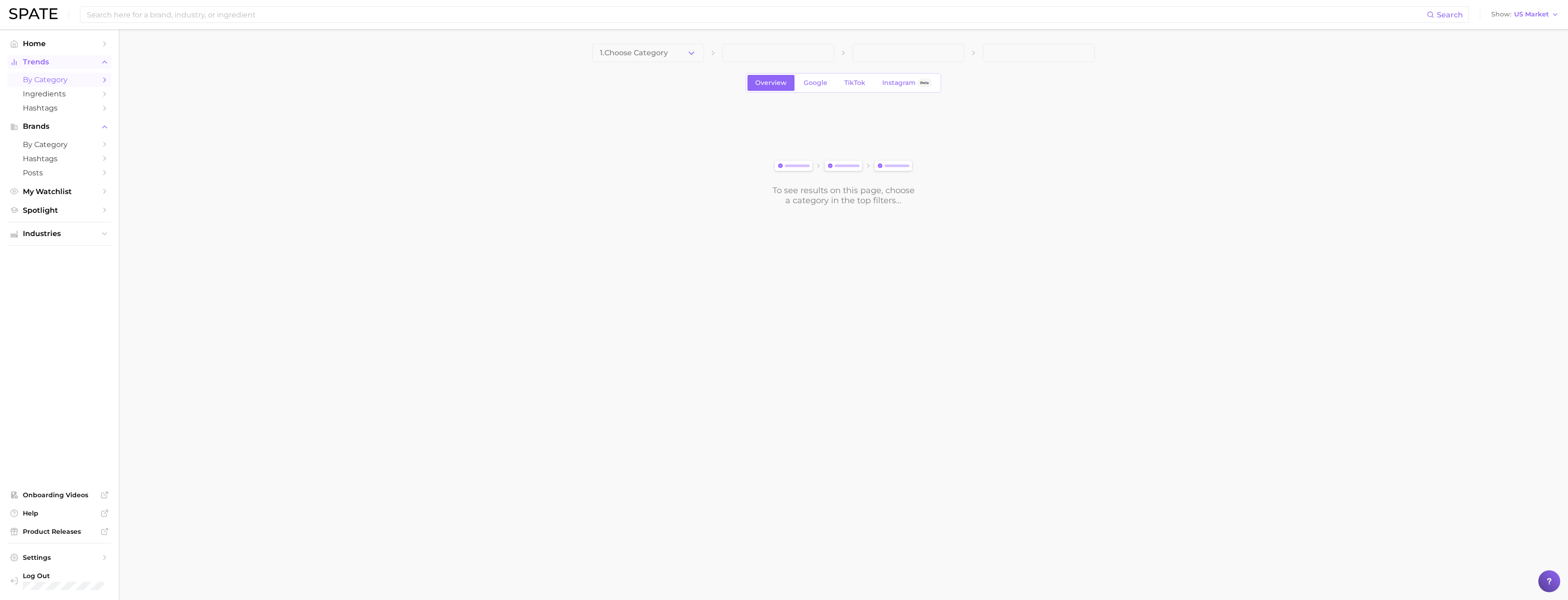
click at [68, 64] on span "Trends" at bounding box center [60, 62] width 73 height 9
click at [48, 48] on link "Home" at bounding box center [59, 43] width 104 height 14
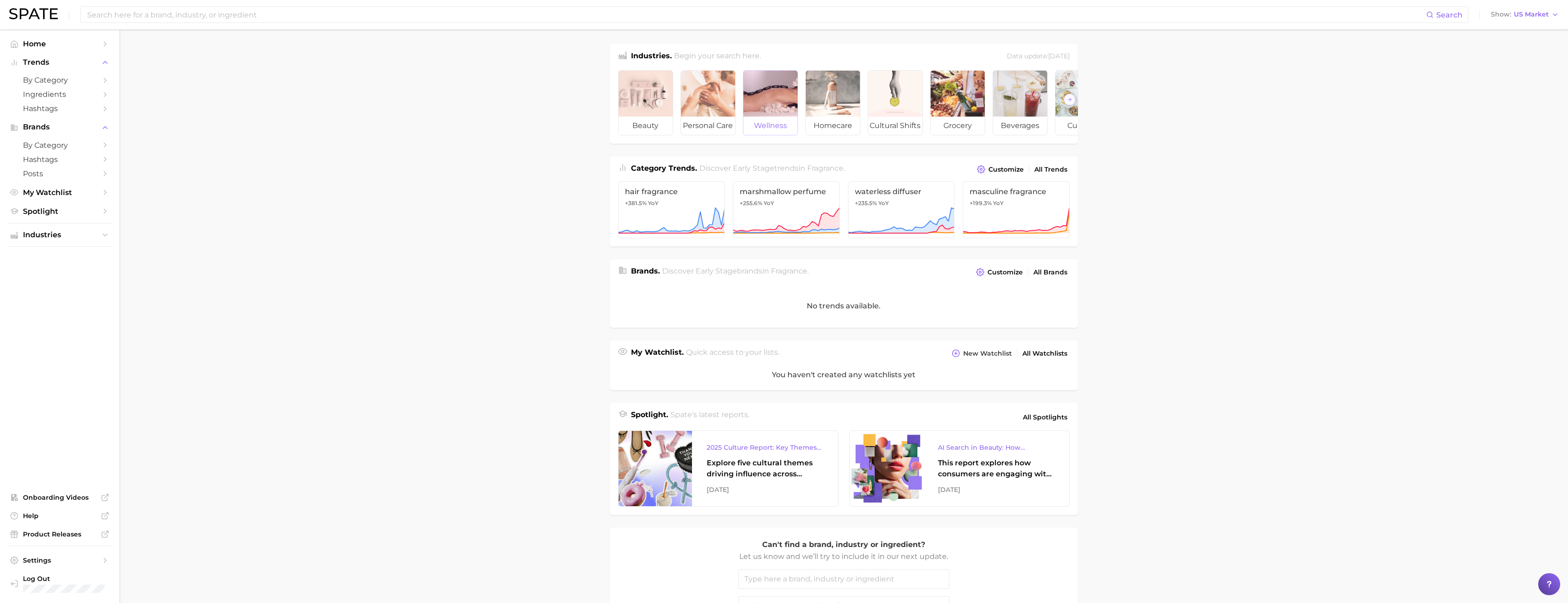
click at [776, 125] on span "wellness" at bounding box center [770, 126] width 54 height 18
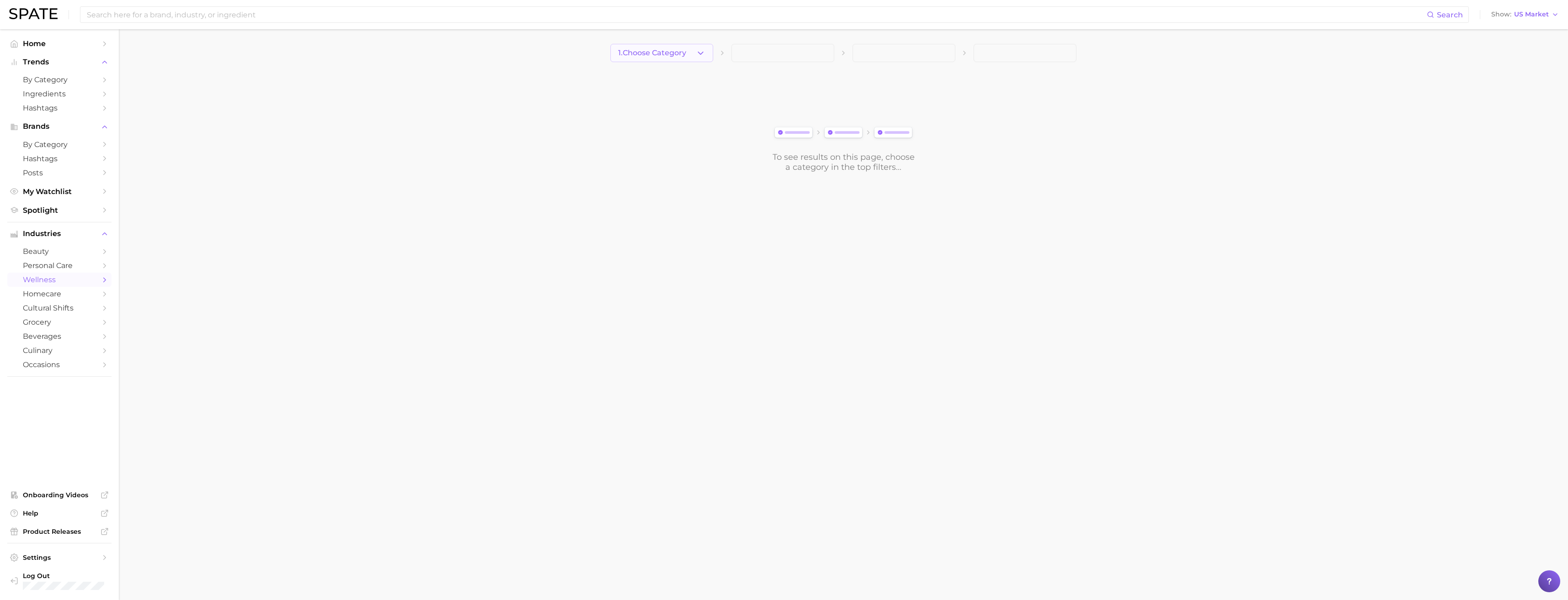
click at [673, 57] on span "1. Choose Category" at bounding box center [653, 53] width 68 height 9
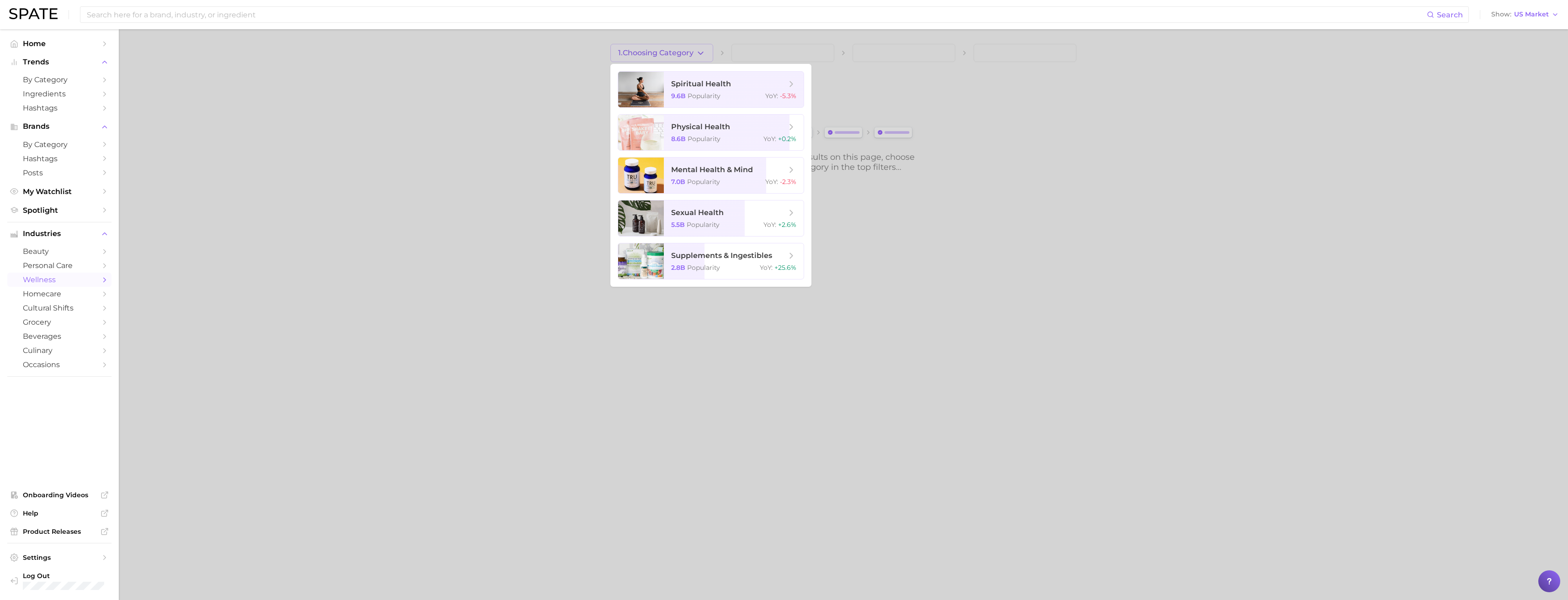
click at [930, 318] on div at bounding box center [784, 300] width 1568 height 600
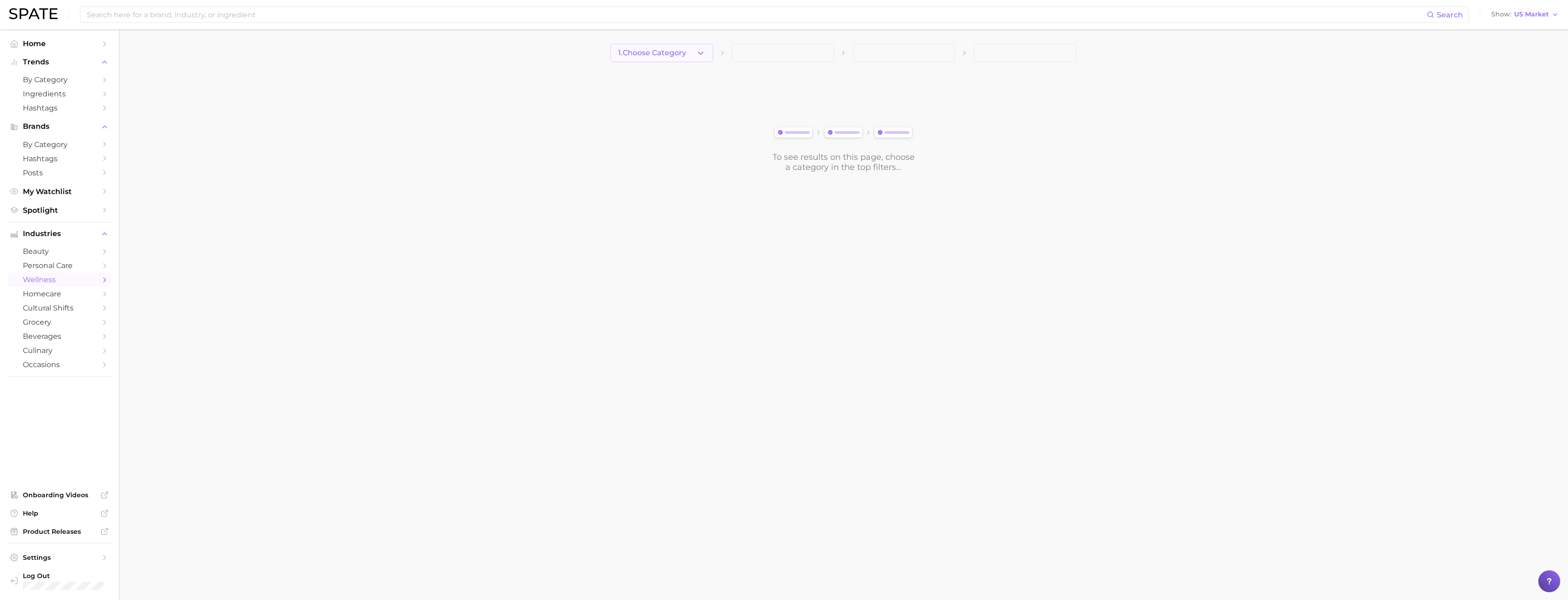
click at [692, 49] on button "1. Choose Category" at bounding box center [662, 53] width 103 height 18
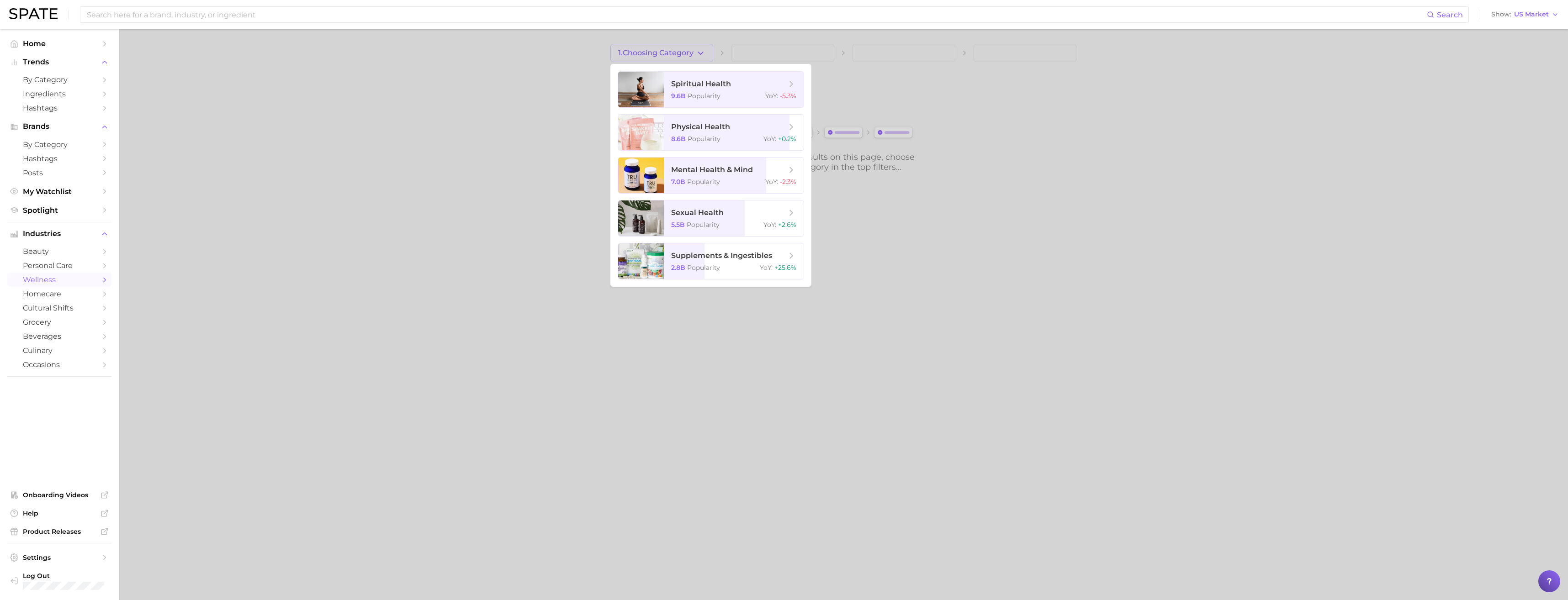
click at [873, 385] on div at bounding box center [784, 300] width 1568 height 600
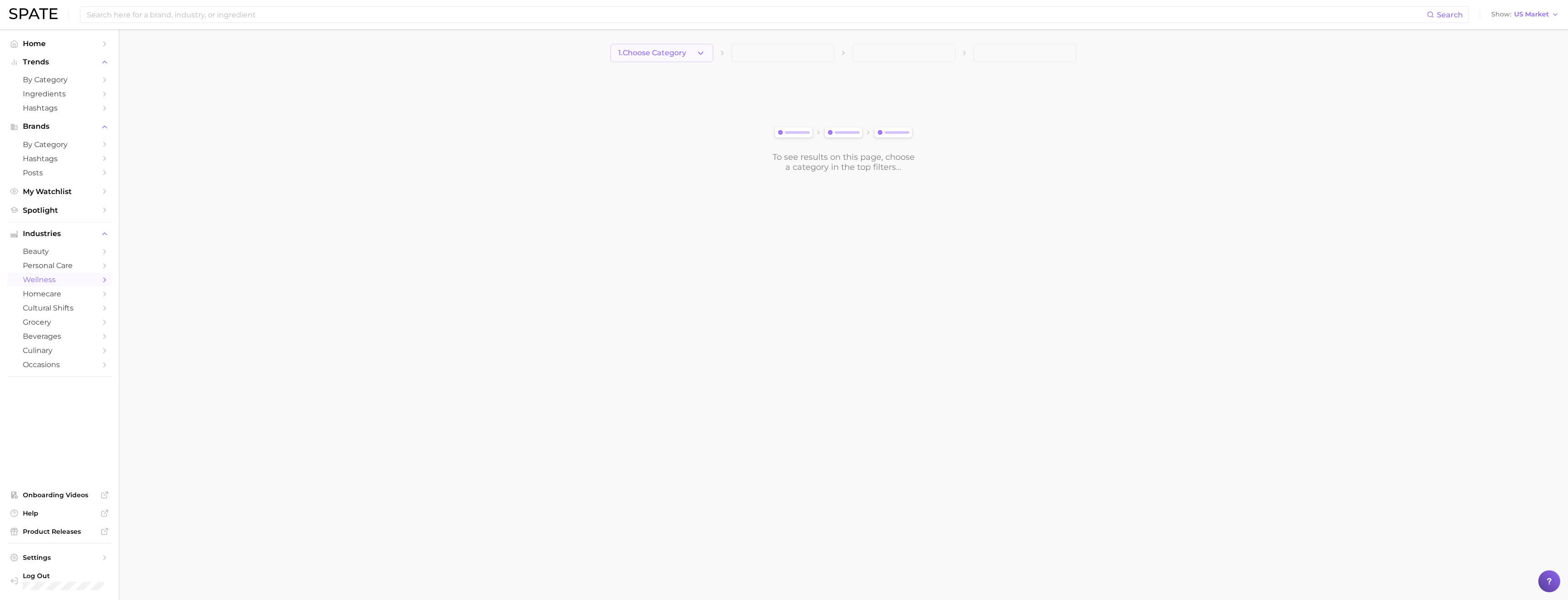
click at [677, 56] on span "1. Choose Category" at bounding box center [653, 53] width 68 height 9
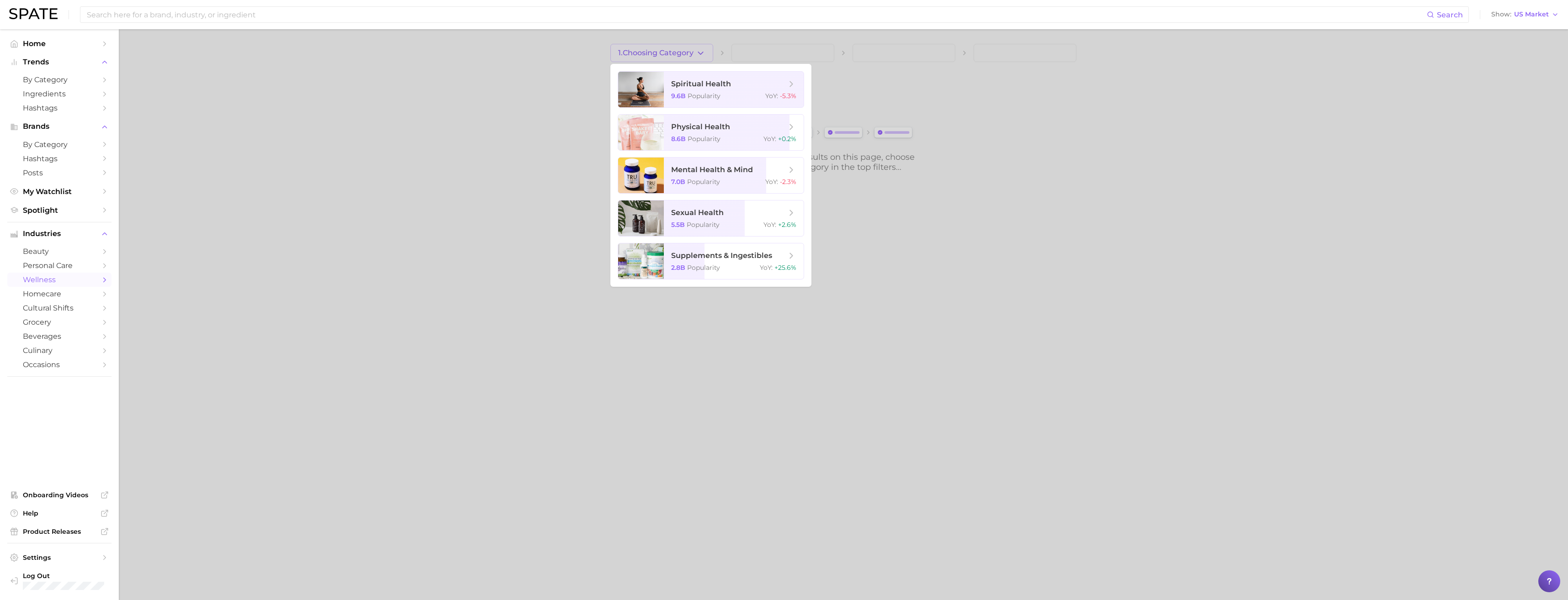
click at [513, 183] on div at bounding box center [784, 300] width 1568 height 600
